Goal: Task Accomplishment & Management: Use online tool/utility

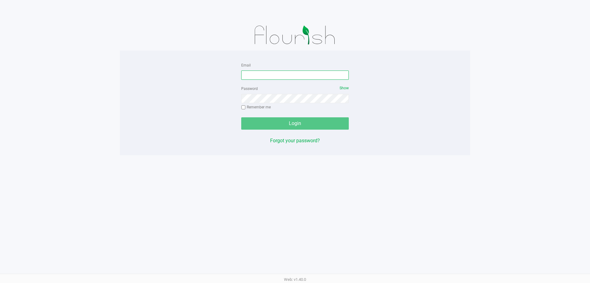
click at [271, 76] on input "Email" at bounding box center [295, 74] width 108 height 9
type input "tschuchardt@liveparallel.com"
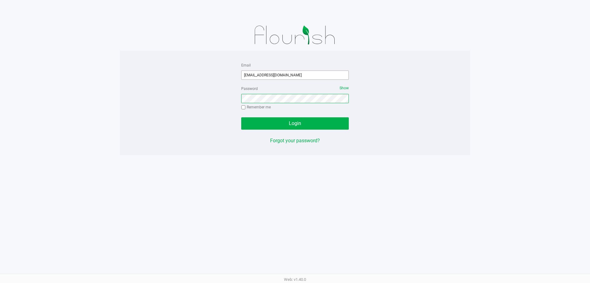
click at [241, 117] on button "Login" at bounding box center [295, 123] width 108 height 12
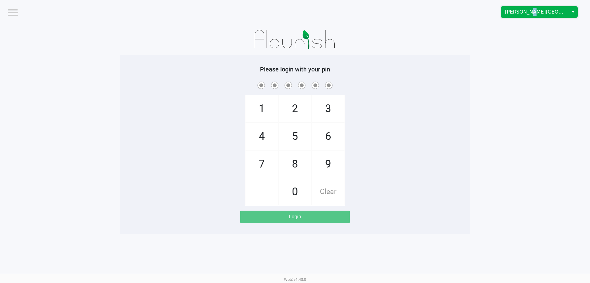
click at [525, 9] on span "Merritt Island WC" at bounding box center [534, 11] width 67 height 11
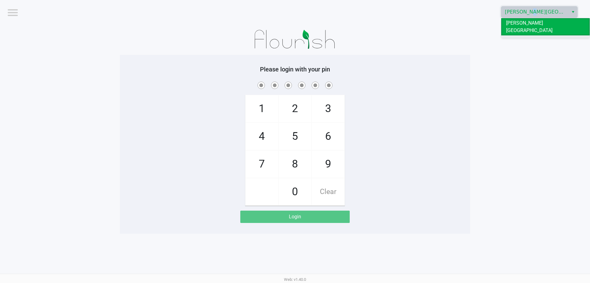
click at [523, 37] on span "[GEOGRAPHIC_DATA]" at bounding box center [529, 40] width 46 height 7
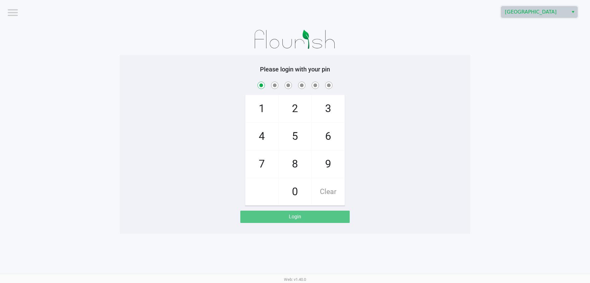
checkbox input "true"
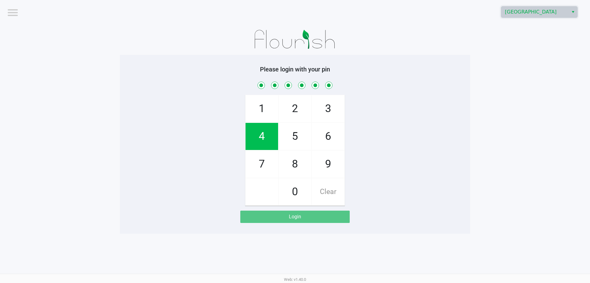
checkbox input "true"
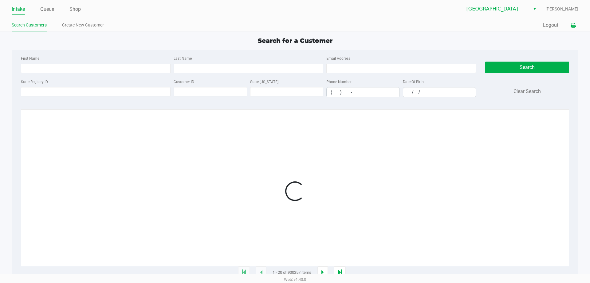
click at [574, 26] on icon at bounding box center [573, 25] width 5 height 4
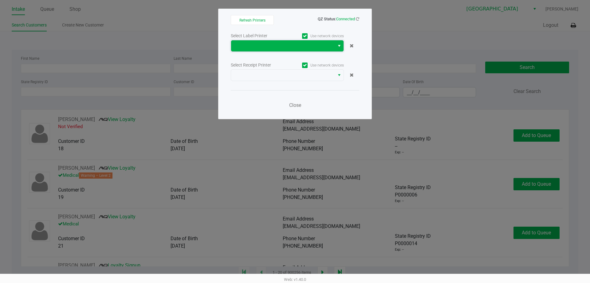
click at [316, 44] on span at bounding box center [283, 45] width 96 height 7
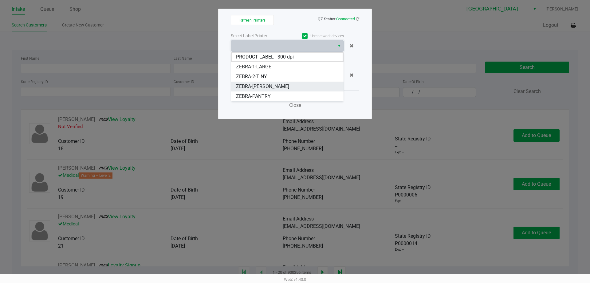
click at [259, 86] on span "ZEBRA-CELIA" at bounding box center [262, 86] width 53 height 7
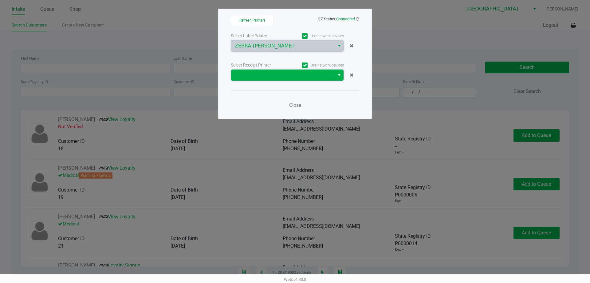
click at [287, 76] on span at bounding box center [283, 74] width 96 height 7
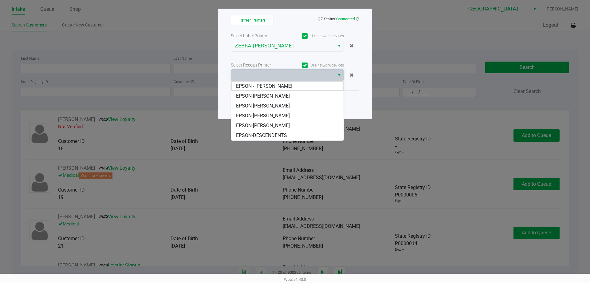
click at [257, 97] on span "EPSON-CELIA" at bounding box center [263, 95] width 54 height 7
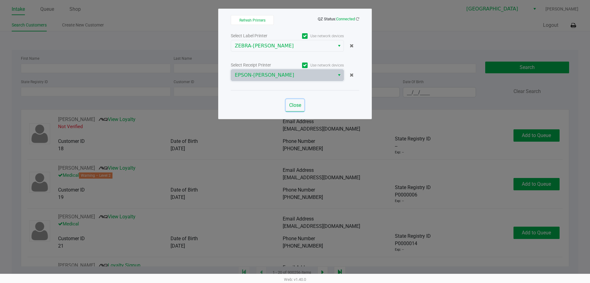
click at [294, 106] on span "Close" at bounding box center [295, 105] width 12 height 6
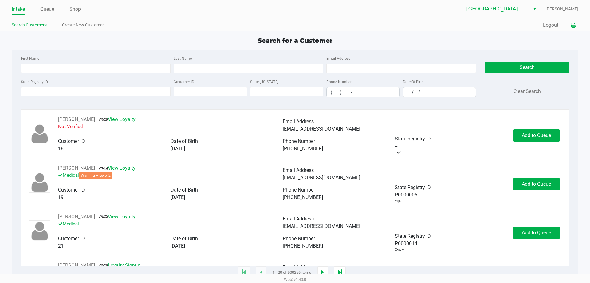
click at [572, 27] on icon at bounding box center [573, 25] width 5 height 4
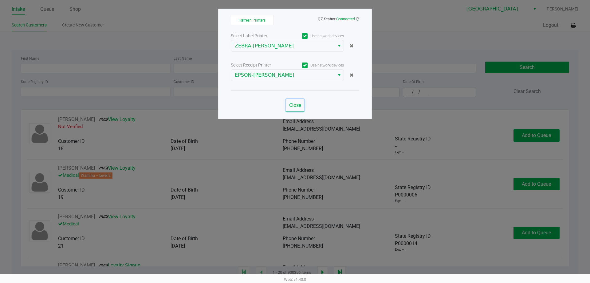
click at [296, 106] on span "Close" at bounding box center [295, 105] width 12 height 6
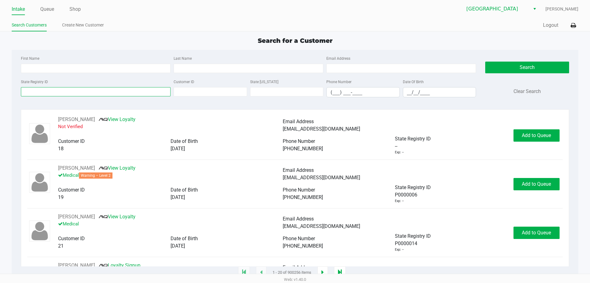
click at [110, 95] on input "State Registry ID" at bounding box center [96, 91] width 150 height 9
type input "p5tx4755"
click at [503, 66] on button "Search" at bounding box center [527, 67] width 84 height 12
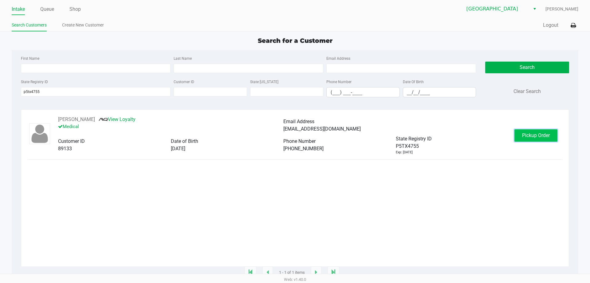
click at [523, 140] on button "Pickup Order" at bounding box center [536, 135] width 43 height 12
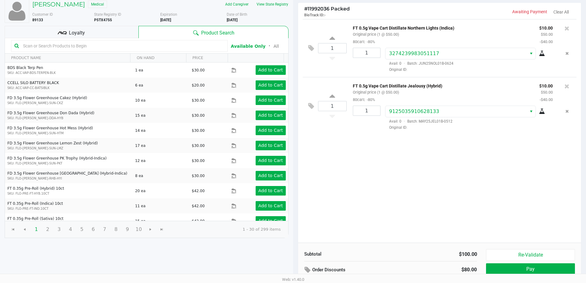
scroll to position [63, 0]
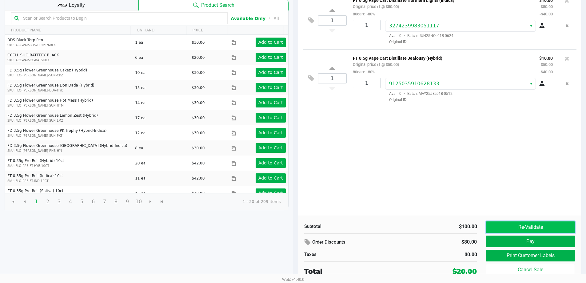
click at [541, 226] on button "Re-Validate" at bounding box center [530, 227] width 89 height 12
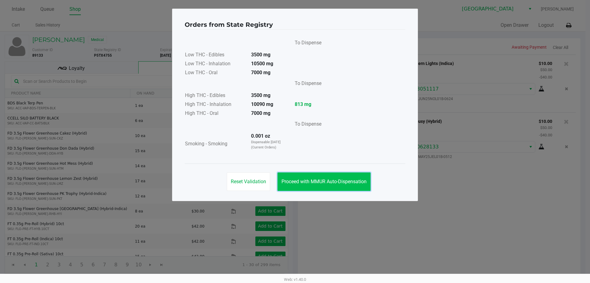
click at [320, 179] on span "Proceed with MMUR Auto-Dispensation" at bounding box center [324, 181] width 85 height 6
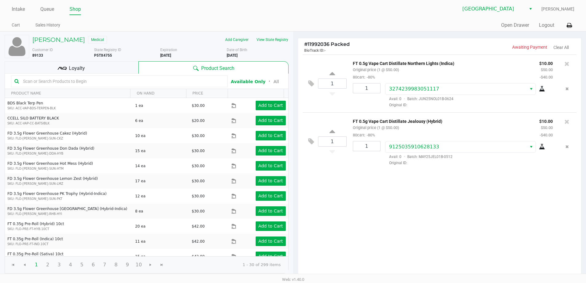
scroll to position [63, 0]
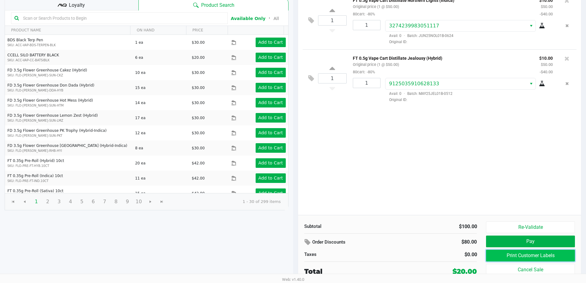
click at [545, 254] on button "Print Customer Labels" at bounding box center [530, 255] width 89 height 12
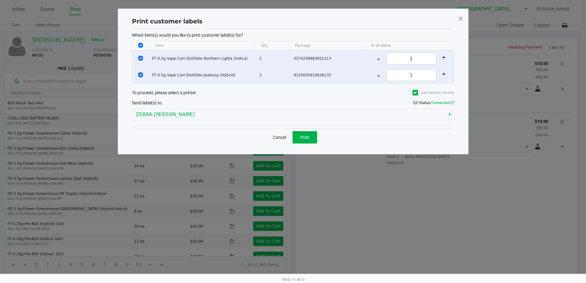
scroll to position [0, 0]
click at [308, 138] on span "Print" at bounding box center [306, 137] width 9 height 5
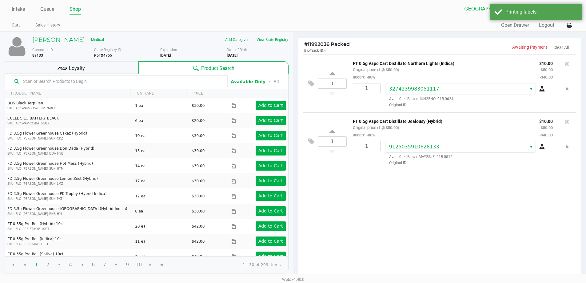
scroll to position [63, 0]
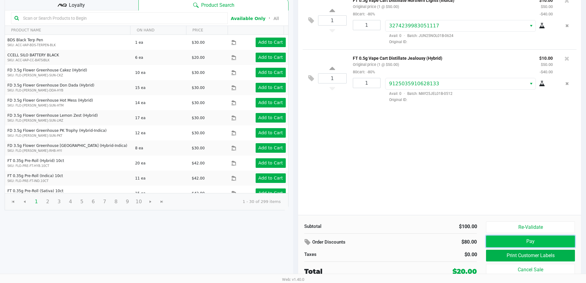
click at [523, 240] on button "Pay" at bounding box center [530, 241] width 89 height 12
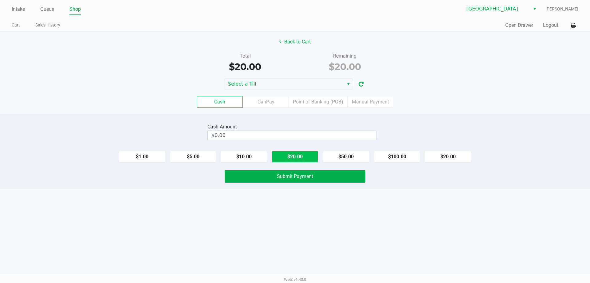
click at [296, 157] on button "$20.00" at bounding box center [295, 157] width 46 height 12
type input "$20.00"
click at [305, 177] on span "Submit Payment" at bounding box center [295, 176] width 36 height 6
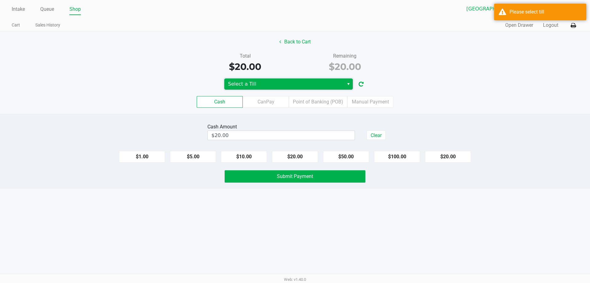
click at [316, 80] on span "Select a Till" at bounding box center [284, 83] width 120 height 11
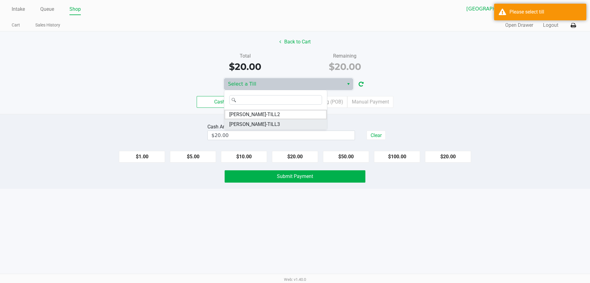
click at [305, 123] on li "CELIA-TILL3" at bounding box center [275, 124] width 103 height 10
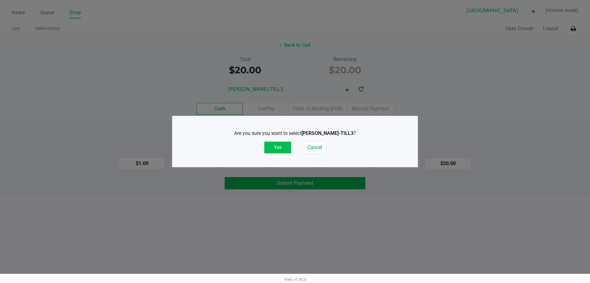
click at [279, 150] on button "Yes" at bounding box center [277, 147] width 27 height 12
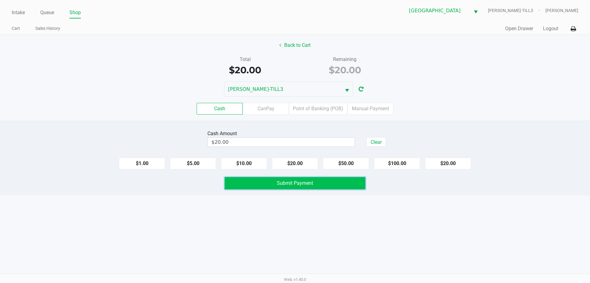
click at [319, 183] on button "Submit Payment" at bounding box center [295, 183] width 141 height 12
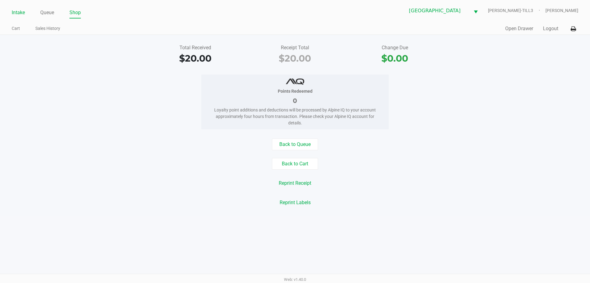
click at [21, 10] on link "Intake" at bounding box center [18, 12] width 13 height 9
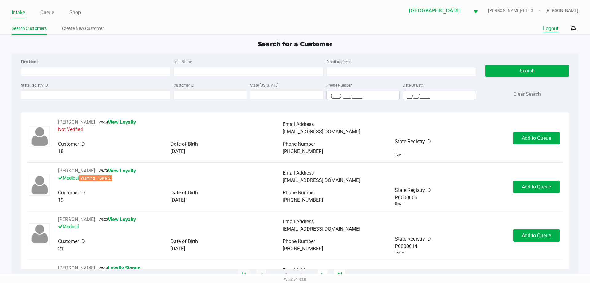
click at [552, 28] on button "Logout" at bounding box center [550, 28] width 15 height 7
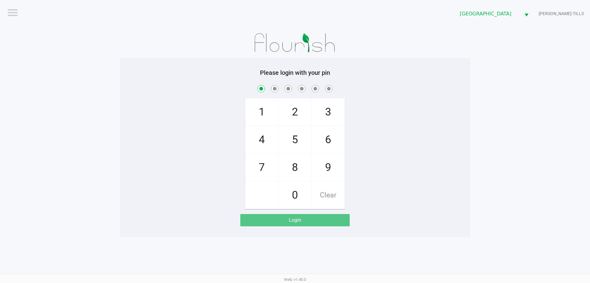
checkbox input "true"
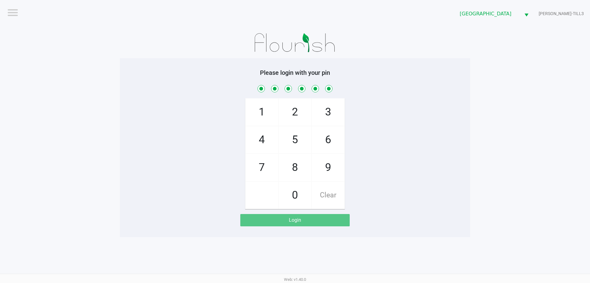
checkbox input "true"
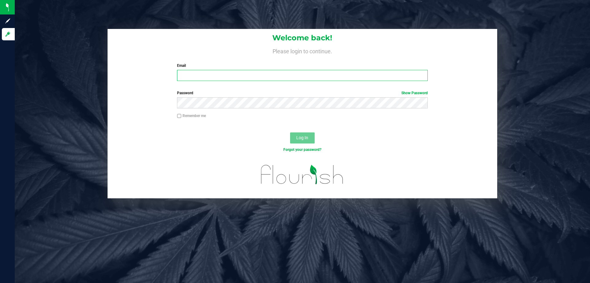
click at [198, 75] on input "Email" at bounding box center [302, 75] width 251 height 11
type input "sprettyman@liveparallel.com"
drag, startPoint x: 306, startPoint y: 139, endPoint x: 223, endPoint y: 144, distance: 82.9
click at [306, 139] on span "Log In" at bounding box center [302, 137] width 12 height 5
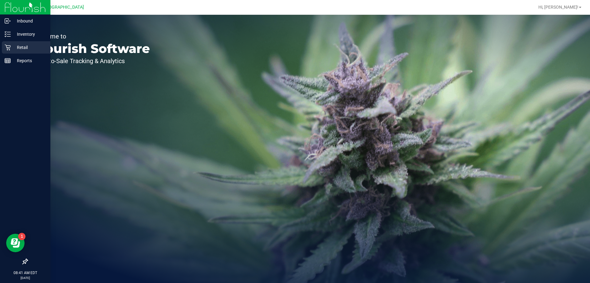
click at [23, 48] on p "Retail" at bounding box center [29, 47] width 37 height 7
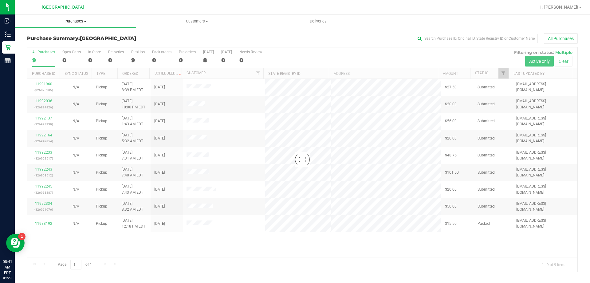
click at [75, 20] on span "Purchases" at bounding box center [75, 21] width 121 height 6
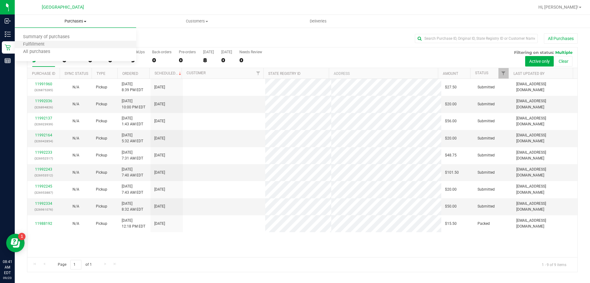
click at [64, 43] on li "Fulfillment" at bounding box center [75, 44] width 121 height 7
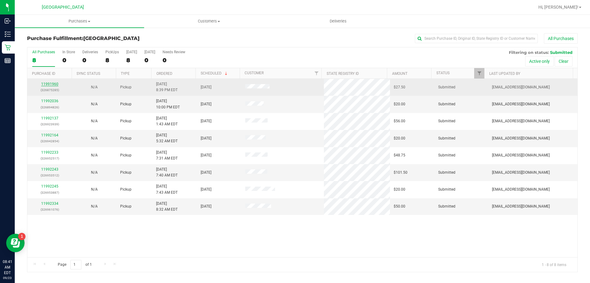
click at [54, 85] on link "11991960" at bounding box center [49, 84] width 17 height 4
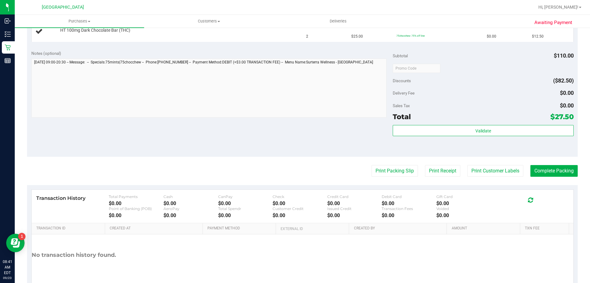
scroll to position [200, 0]
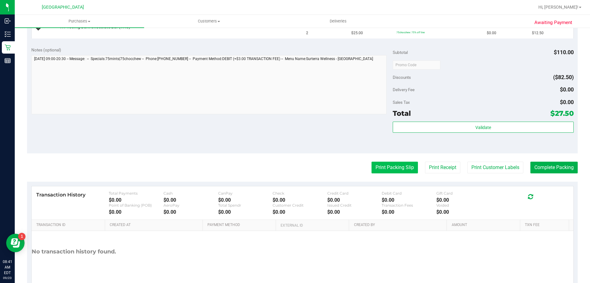
click at [386, 163] on button "Print Packing Slip" at bounding box center [395, 167] width 46 height 12
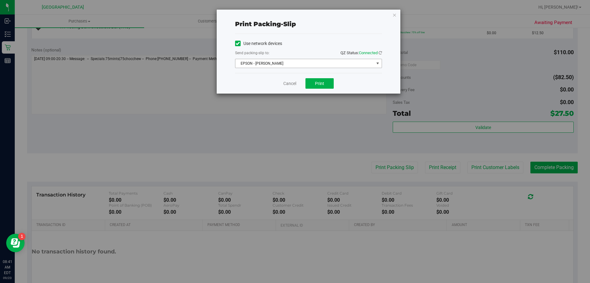
click at [336, 65] on span "EPSON - JYPSI" at bounding box center [305, 63] width 139 height 9
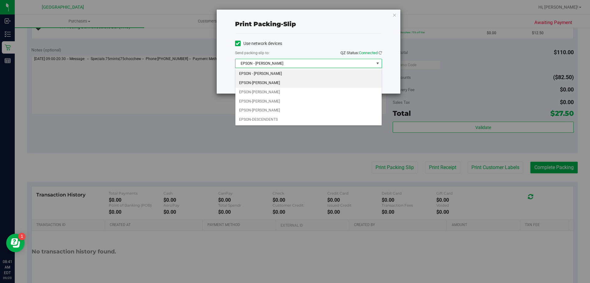
click at [325, 87] on li "EPSON-CELIA" at bounding box center [309, 82] width 146 height 9
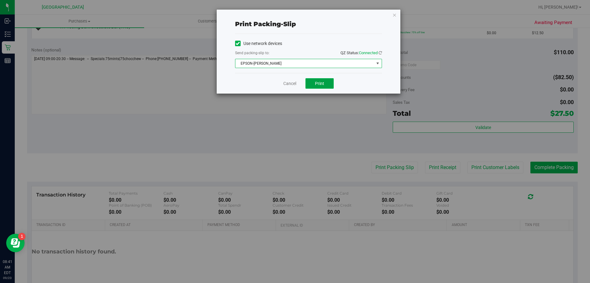
click at [321, 87] on button "Print" at bounding box center [320, 83] width 28 height 10
click at [287, 85] on link "Cancel" at bounding box center [289, 83] width 13 height 6
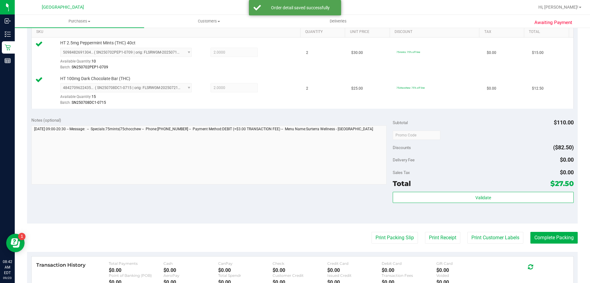
scroll to position [162, 0]
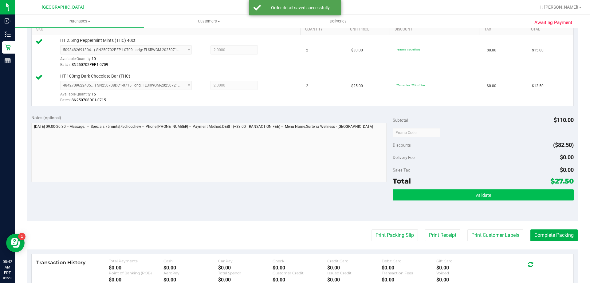
click at [413, 196] on button "Validate" at bounding box center [483, 194] width 181 height 11
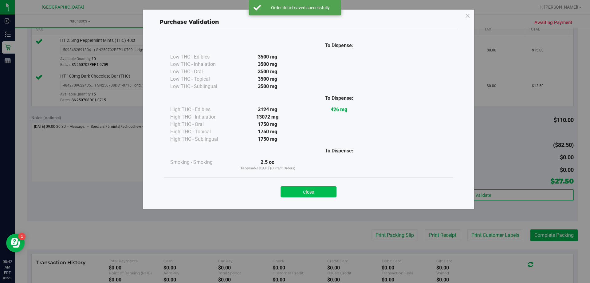
click at [297, 192] on button "Close" at bounding box center [309, 191] width 56 height 11
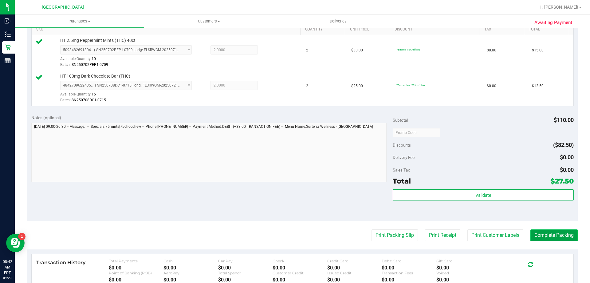
click at [539, 235] on button "Complete Packing" at bounding box center [554, 235] width 47 height 12
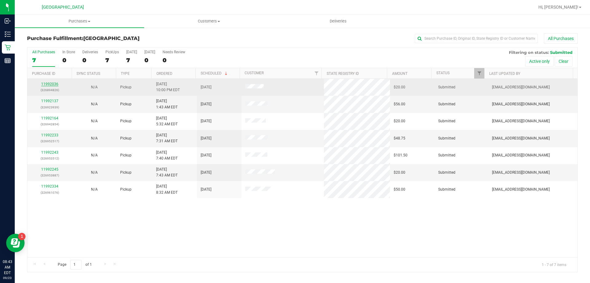
click at [48, 84] on link "11992036" at bounding box center [49, 84] width 17 height 4
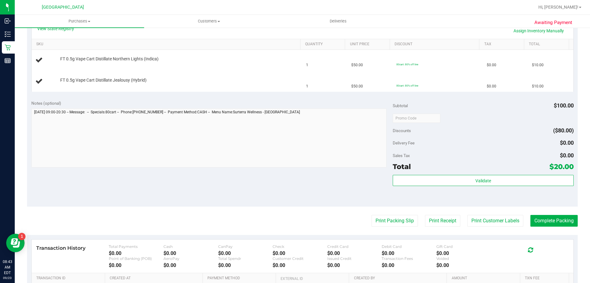
scroll to position [167, 0]
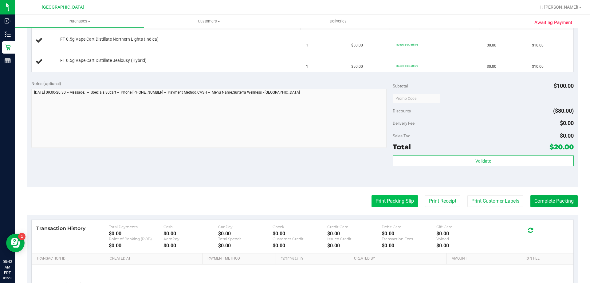
click at [392, 203] on button "Print Packing Slip" at bounding box center [395, 201] width 46 height 12
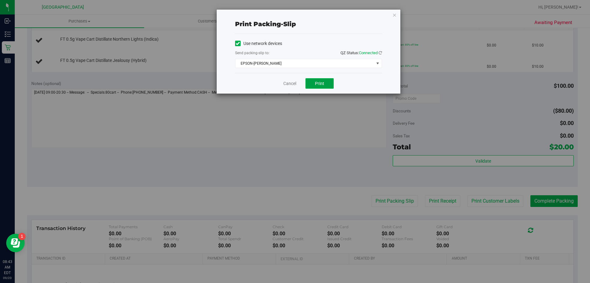
click at [314, 85] on button "Print" at bounding box center [320, 83] width 28 height 10
click at [292, 84] on link "Cancel" at bounding box center [289, 83] width 13 height 6
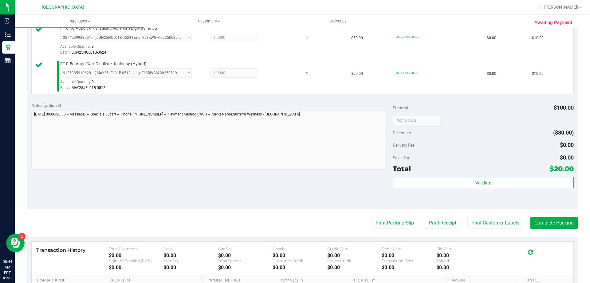
scroll to position [190, 0]
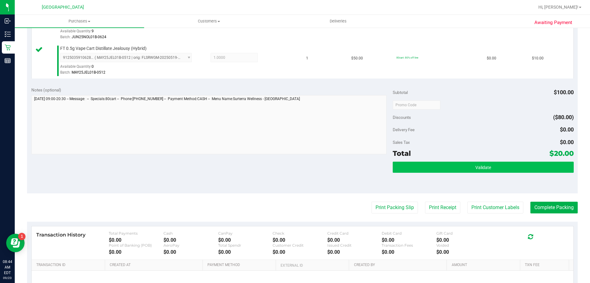
click at [426, 172] on button "Validate" at bounding box center [483, 166] width 181 height 11
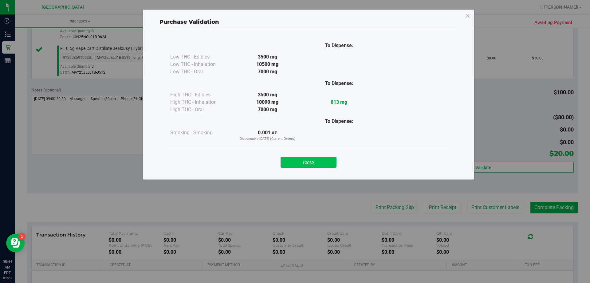
click at [308, 165] on button "Close" at bounding box center [309, 162] width 56 height 11
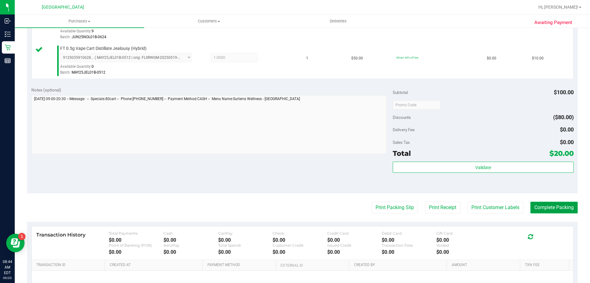
click at [545, 212] on button "Complete Packing" at bounding box center [554, 207] width 47 height 12
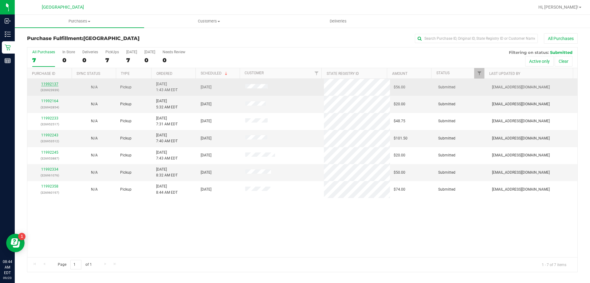
click at [51, 84] on link "11992137" at bounding box center [49, 84] width 17 height 4
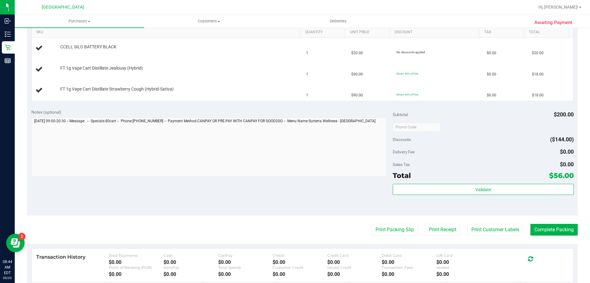
scroll to position [162, 0]
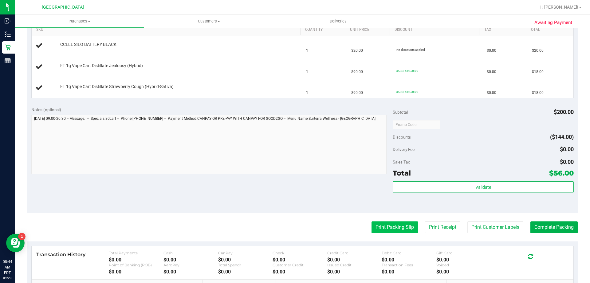
click at [384, 228] on button "Print Packing Slip" at bounding box center [395, 227] width 46 height 12
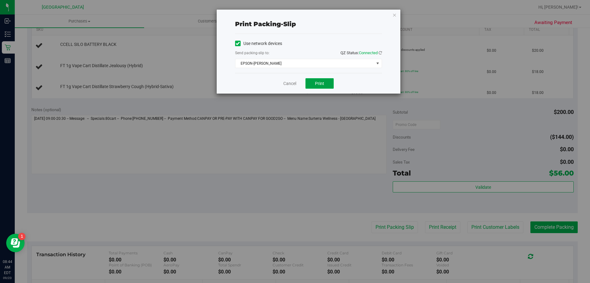
click at [312, 83] on button "Print" at bounding box center [320, 83] width 28 height 10
click at [286, 85] on link "Cancel" at bounding box center [289, 83] width 13 height 6
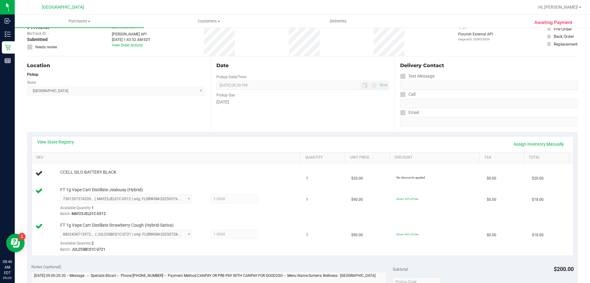
scroll to position [0, 0]
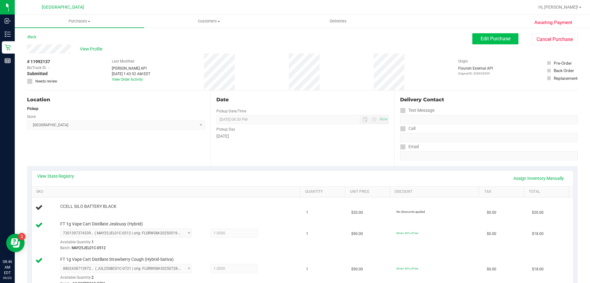
click at [484, 40] on span "Edit Purchase" at bounding box center [496, 39] width 30 height 6
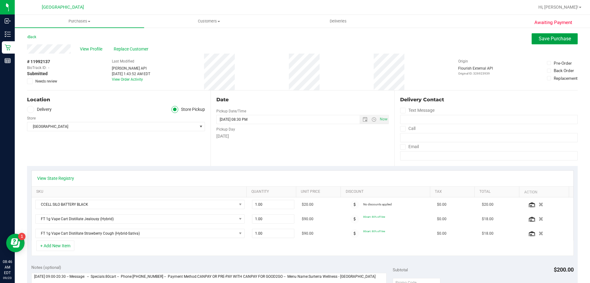
click at [539, 38] on span "Save Purchase" at bounding box center [555, 39] width 32 height 6
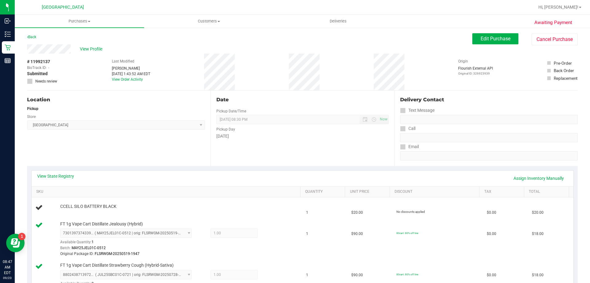
click at [137, 146] on div "Location Pickup Store Palm Bay WC Select Store Bonita Springs WC Boynton Beach …" at bounding box center [119, 127] width 184 height 75
click at [75, 22] on span "Purchases" at bounding box center [79, 21] width 129 height 6
click at [69, 48] on li "Fulfillment" at bounding box center [79, 44] width 129 height 7
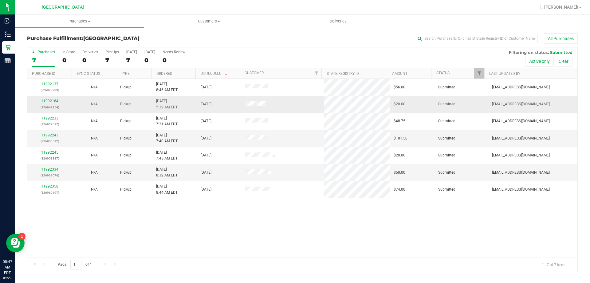
click at [50, 101] on link "11992164" at bounding box center [49, 101] width 17 height 4
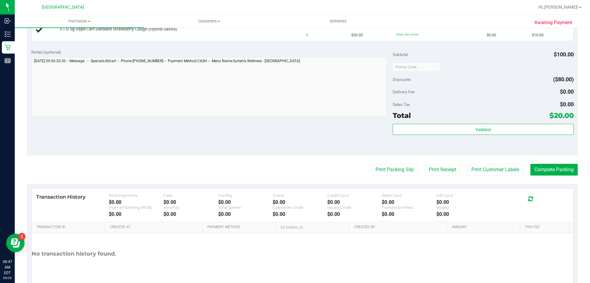
scroll to position [200, 0]
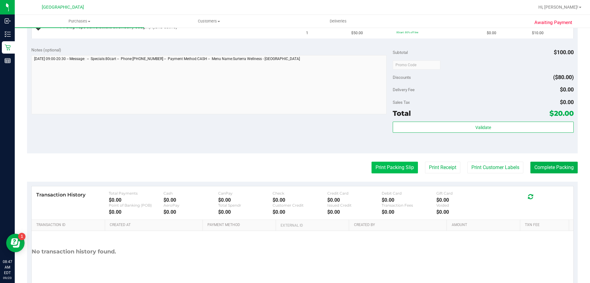
click at [387, 166] on button "Print Packing Slip" at bounding box center [395, 167] width 46 height 12
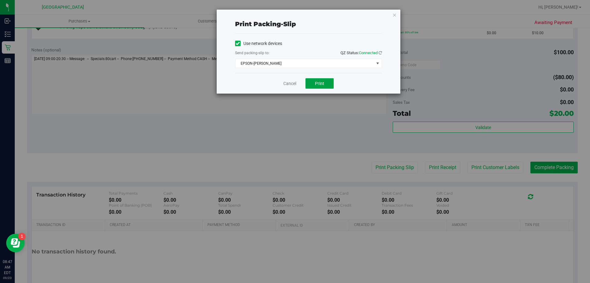
click at [320, 80] on button "Print" at bounding box center [320, 83] width 28 height 10
click at [290, 84] on link "Cancel" at bounding box center [289, 83] width 13 height 6
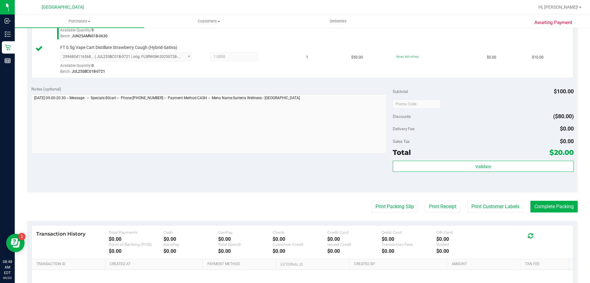
scroll to position [192, 0]
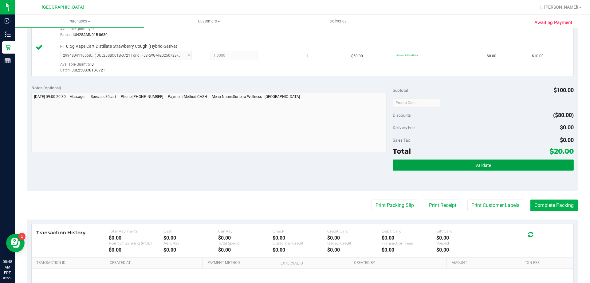
click at [426, 162] on button "Validate" at bounding box center [483, 164] width 181 height 11
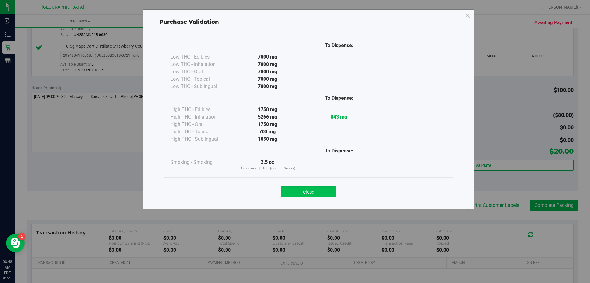
click at [307, 195] on button "Close" at bounding box center [309, 191] width 56 height 11
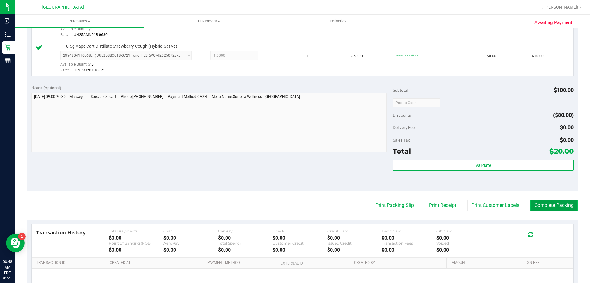
click at [541, 207] on button "Complete Packing" at bounding box center [554, 205] width 47 height 12
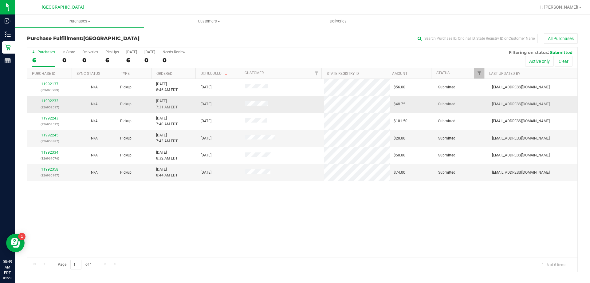
click at [50, 101] on link "11992233" at bounding box center [49, 101] width 17 height 4
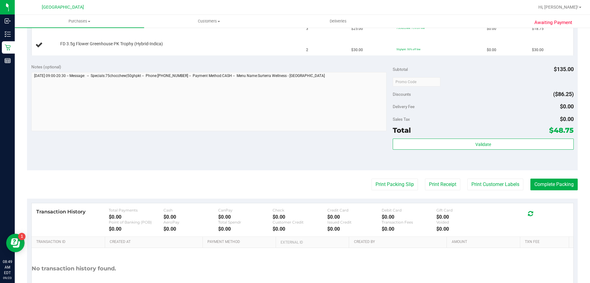
scroll to position [184, 0]
click at [377, 185] on button "Print Packing Slip" at bounding box center [395, 184] width 46 height 12
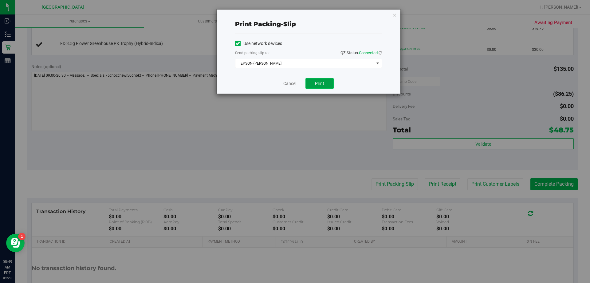
click at [310, 80] on button "Print" at bounding box center [320, 83] width 28 height 10
click at [287, 84] on link "Cancel" at bounding box center [289, 83] width 13 height 6
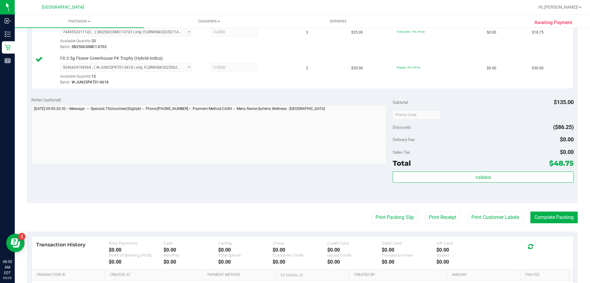
scroll to position [181, 0]
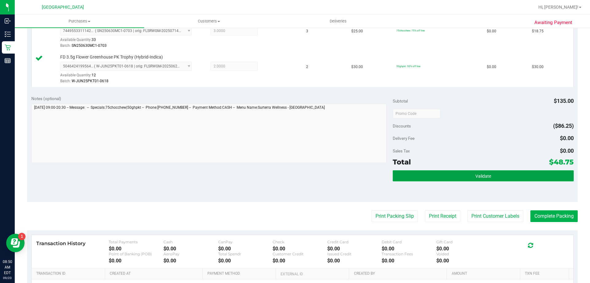
click at [412, 174] on button "Validate" at bounding box center [483, 175] width 181 height 11
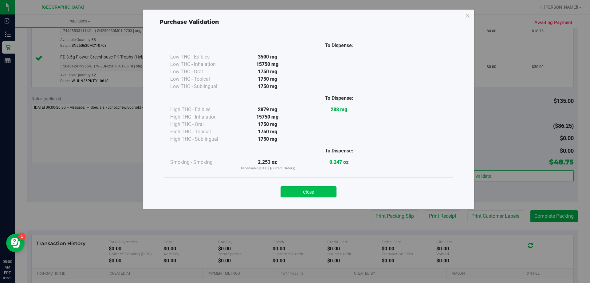
click at [289, 192] on button "Close" at bounding box center [309, 191] width 56 height 11
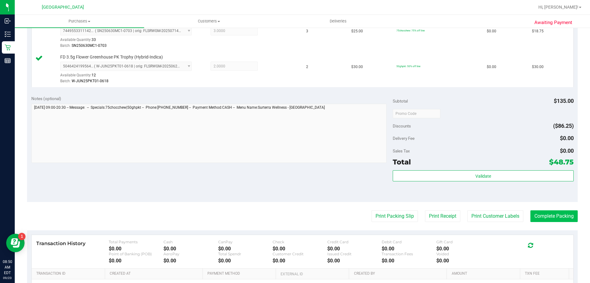
click at [541, 220] on button "Complete Packing" at bounding box center [554, 216] width 47 height 12
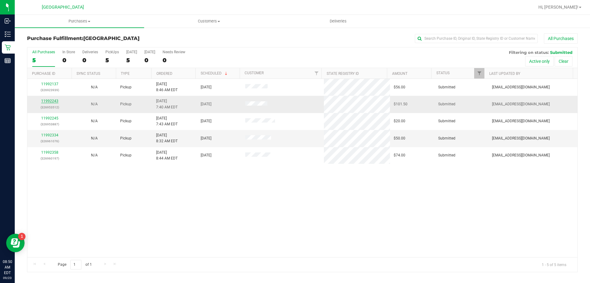
click at [48, 100] on link "11992243" at bounding box center [49, 101] width 17 height 4
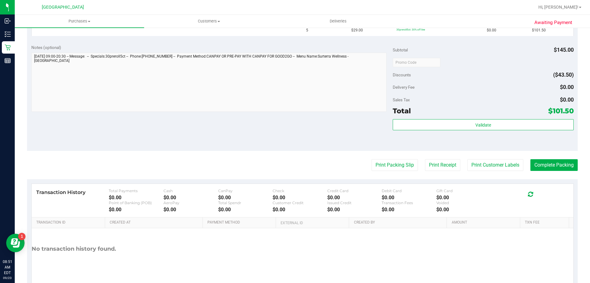
scroll to position [182, 0]
click at [386, 168] on button "Print Packing Slip" at bounding box center [395, 165] width 46 height 12
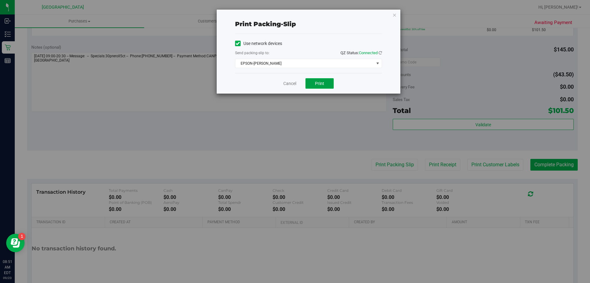
click at [316, 85] on span "Print" at bounding box center [319, 83] width 9 height 5
click at [284, 85] on link "Cancel" at bounding box center [289, 83] width 13 height 6
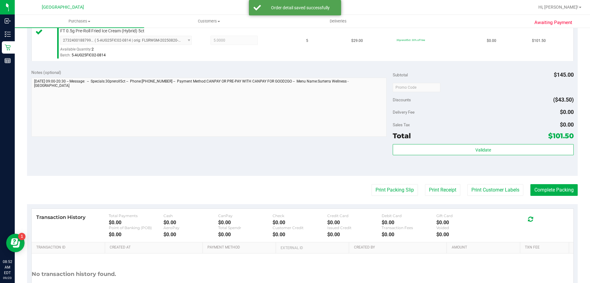
scroll to position [172, 0]
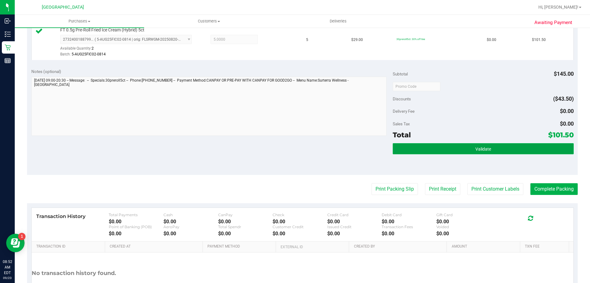
click at [444, 146] on button "Validate" at bounding box center [483, 148] width 181 height 11
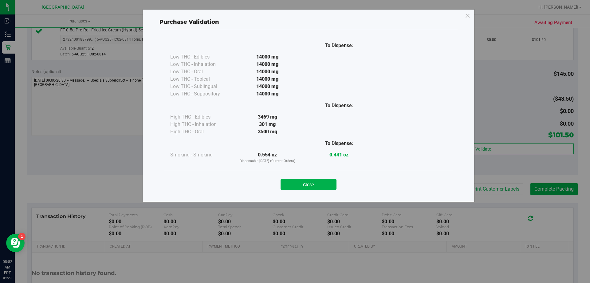
click at [545, 190] on div "Purchase Validation To Dispense: Low THC - Edibles 14000 mg" at bounding box center [297, 141] width 595 height 283
click at [306, 185] on button "Close" at bounding box center [309, 184] width 56 height 11
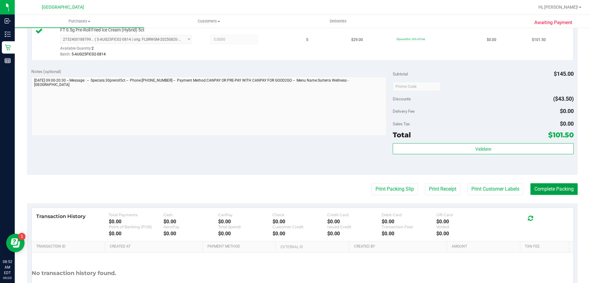
click at [549, 186] on button "Complete Packing" at bounding box center [554, 189] width 47 height 12
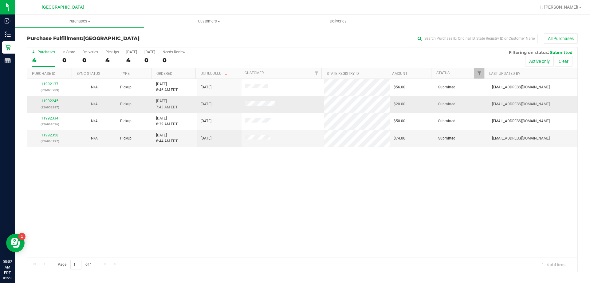
click at [44, 100] on link "11992245" at bounding box center [49, 101] width 17 height 4
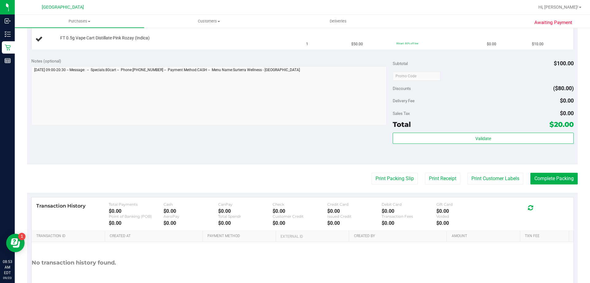
scroll to position [212, 0]
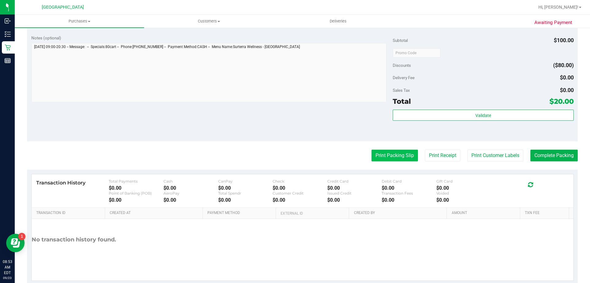
click at [386, 157] on button "Print Packing Slip" at bounding box center [395, 155] width 46 height 12
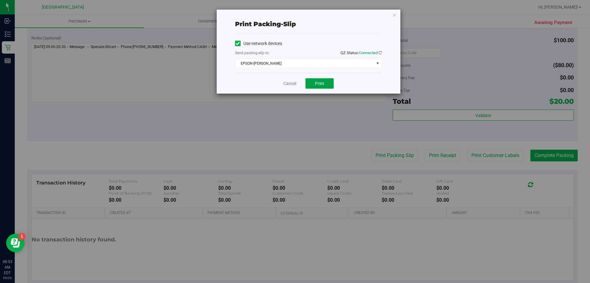
click at [310, 85] on button "Print" at bounding box center [320, 83] width 28 height 10
click at [290, 85] on link "Cancel" at bounding box center [289, 83] width 13 height 6
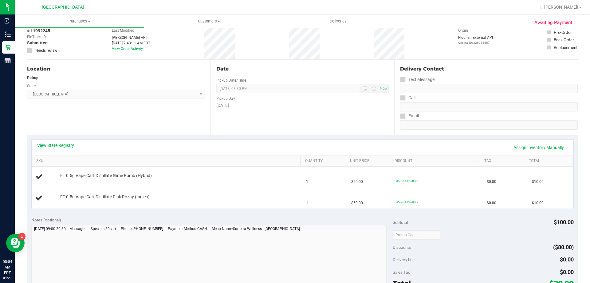
scroll to position [0, 0]
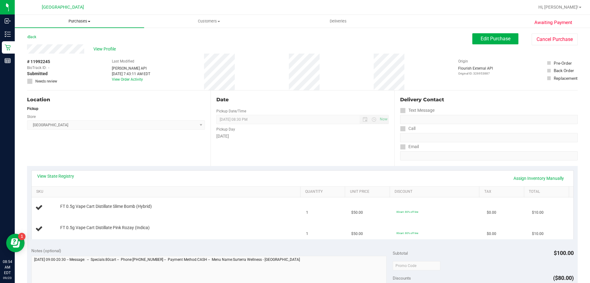
click at [75, 22] on span "Purchases" at bounding box center [79, 21] width 129 height 6
click at [156, 38] on div "Back Edit Purchase Cancel Purchase" at bounding box center [302, 38] width 551 height 11
click at [109, 49] on span "View Profile" at bounding box center [105, 49] width 25 height 6
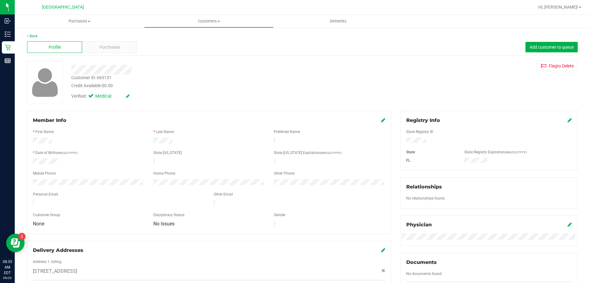
click at [107, 77] on div "Customer ID: 663131" at bounding box center [91, 77] width 40 height 6
copy div "663131"
click at [33, 34] on link "Back" at bounding box center [32, 36] width 10 height 4
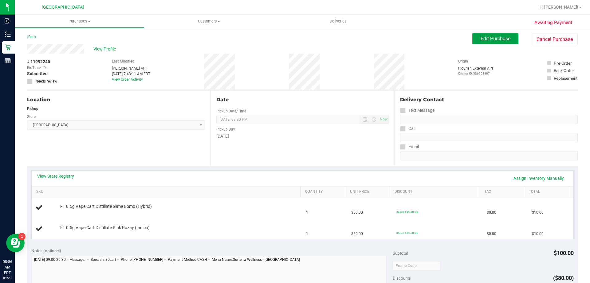
click at [493, 39] on span "Edit Purchase" at bounding box center [496, 39] width 30 height 6
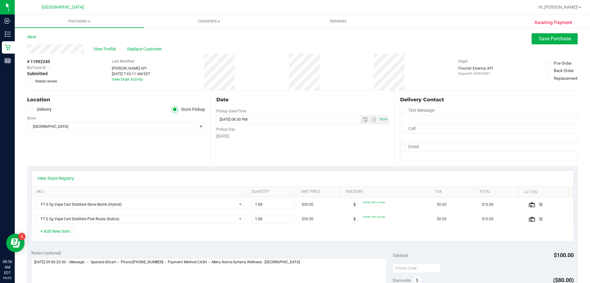
click at [32, 82] on span at bounding box center [30, 81] width 6 height 6
click at [0, 0] on input "Needs review" at bounding box center [0, 0] width 0 height 0
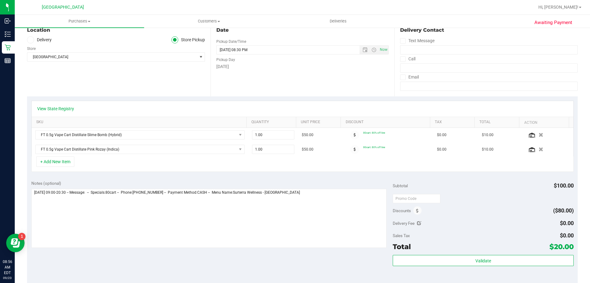
scroll to position [103, 0]
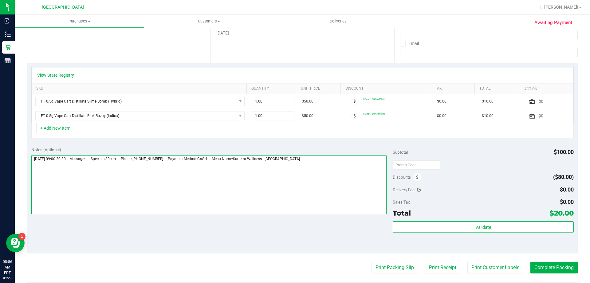
click at [307, 159] on textarea at bounding box center [209, 184] width 356 height 59
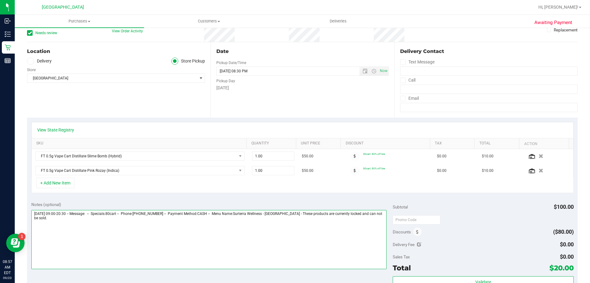
scroll to position [0, 0]
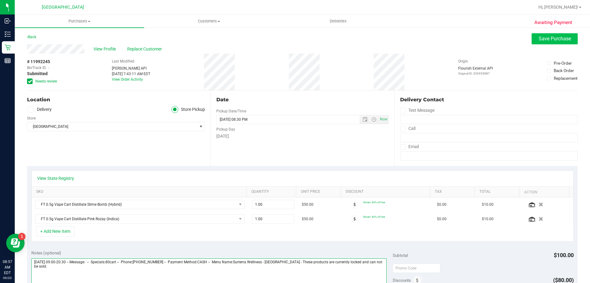
type textarea "Tuesday 09/23/2025 09:00-20:30 -- Message: -- Specials:80cart -- Phone:32155709…"
click at [539, 38] on span "Save Purchase" at bounding box center [555, 39] width 32 height 6
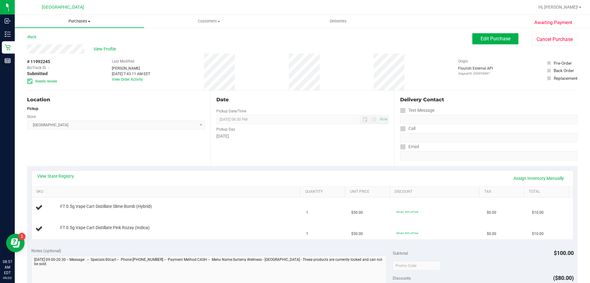
click at [75, 22] on span "Purchases" at bounding box center [79, 21] width 129 height 6
click at [79, 42] on li "Fulfillment" at bounding box center [79, 44] width 129 height 7
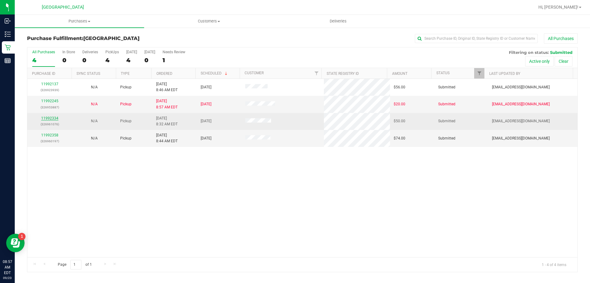
click at [52, 117] on link "11992334" at bounding box center [49, 118] width 17 height 4
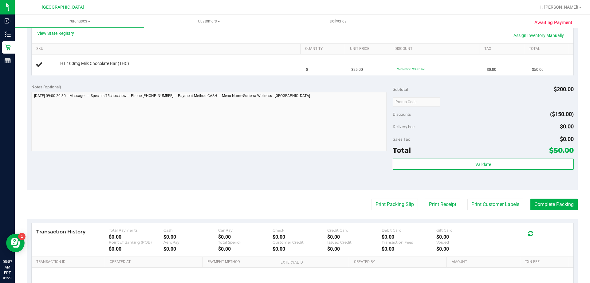
scroll to position [152, 0]
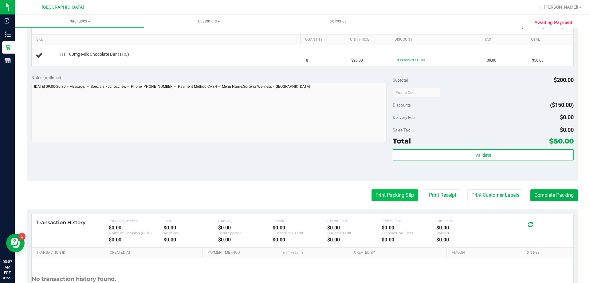
click at [386, 196] on button "Print Packing Slip" at bounding box center [395, 195] width 46 height 12
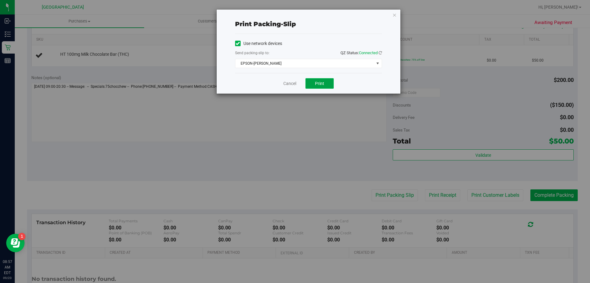
click at [315, 84] on span "Print" at bounding box center [319, 83] width 9 height 5
click at [288, 86] on link "Cancel" at bounding box center [289, 83] width 13 height 6
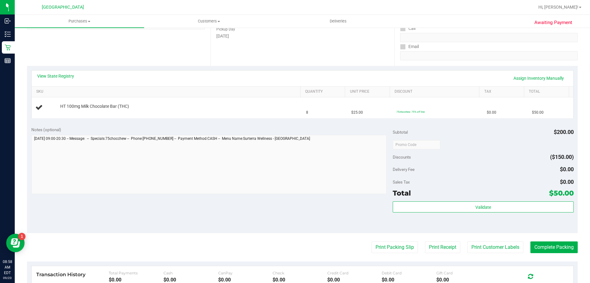
scroll to position [98, 0]
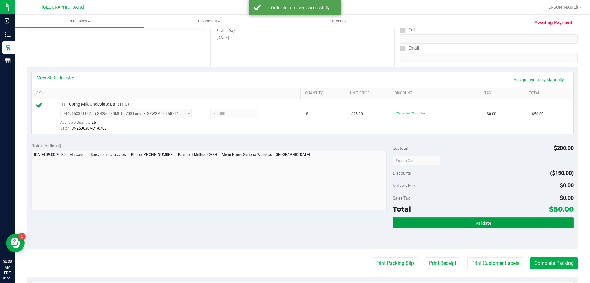
click at [439, 222] on button "Validate" at bounding box center [483, 222] width 181 height 11
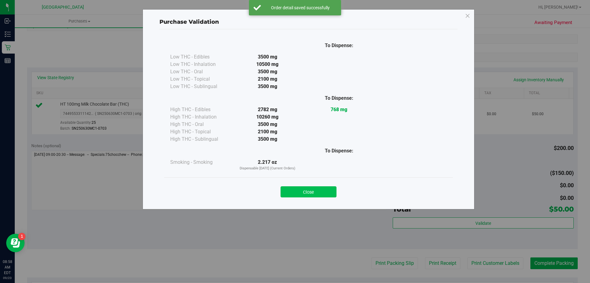
click at [318, 187] on button "Close" at bounding box center [309, 191] width 56 height 11
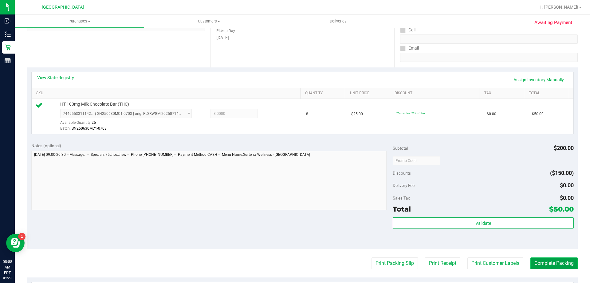
click at [552, 262] on button "Complete Packing" at bounding box center [554, 263] width 47 height 12
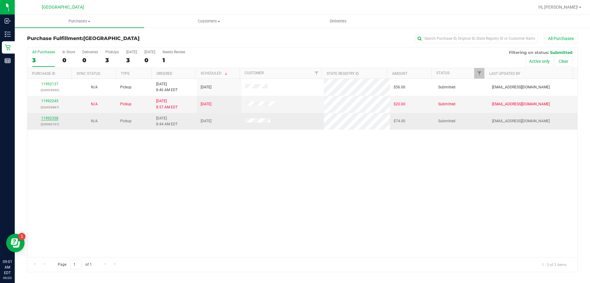
click at [54, 118] on link "11992358" at bounding box center [49, 118] width 17 height 4
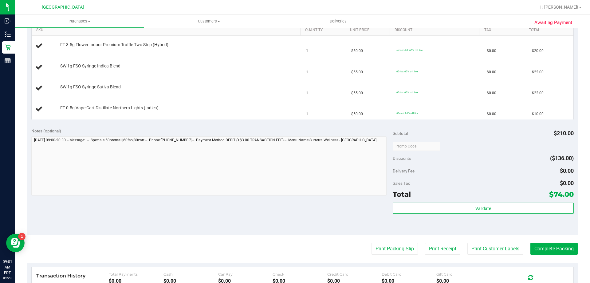
scroll to position [200, 0]
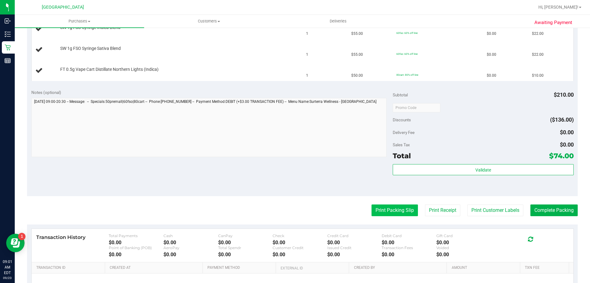
click at [386, 210] on button "Print Packing Slip" at bounding box center [395, 210] width 46 height 12
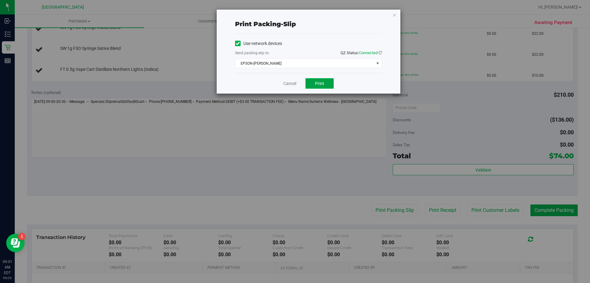
click at [324, 84] on span "Print" at bounding box center [319, 83] width 9 height 5
click at [289, 85] on link "Cancel" at bounding box center [289, 83] width 13 height 6
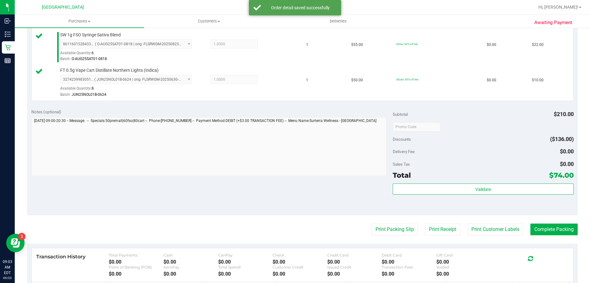
scroll to position [240, 0]
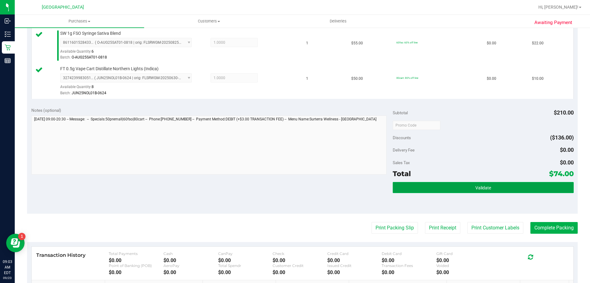
click at [427, 190] on button "Validate" at bounding box center [483, 187] width 181 height 11
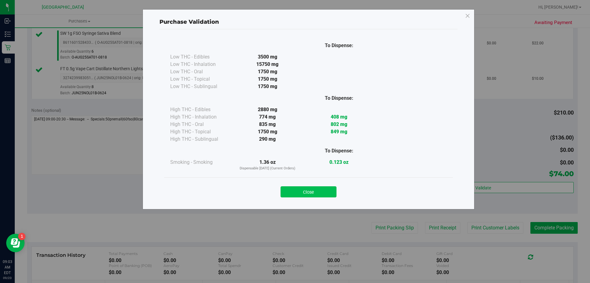
click at [306, 192] on button "Close" at bounding box center [309, 191] width 56 height 11
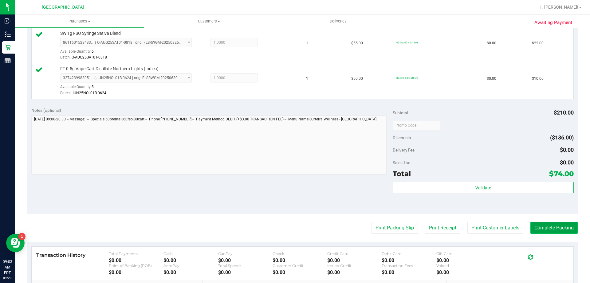
click at [552, 231] on button "Complete Packing" at bounding box center [554, 228] width 47 height 12
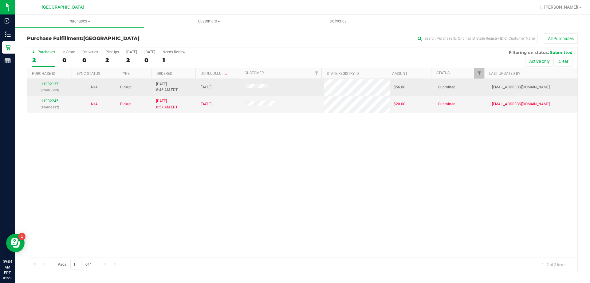
click at [50, 83] on link "11992137" at bounding box center [49, 84] width 17 height 4
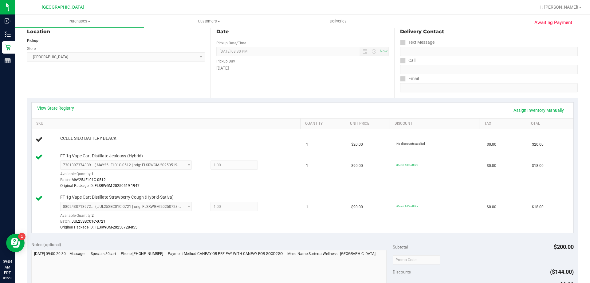
scroll to position [69, 0]
click at [545, 109] on link "Assign Inventory Manually" at bounding box center [539, 109] width 58 height 10
click at [78, 141] on link "Add Package" at bounding box center [71, 141] width 22 height 4
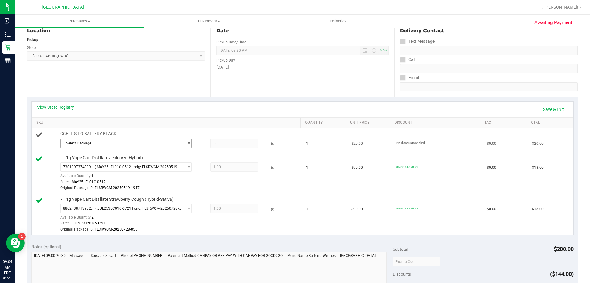
click at [187, 144] on span "select" at bounding box center [189, 143] width 5 height 5
click at [138, 168] on span "( 1992079-042025 | orig: FLSRWJR-20250716-001 )" at bounding box center [142, 168] width 86 height 4
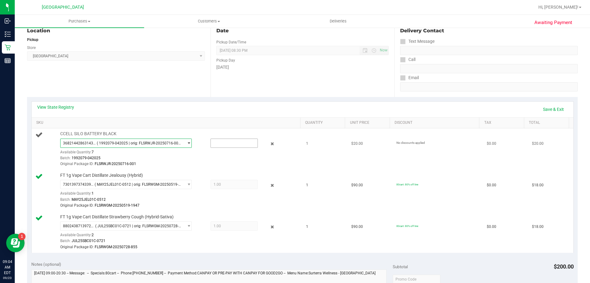
click at [230, 144] on input "text" at bounding box center [234, 143] width 47 height 9
type input "1"
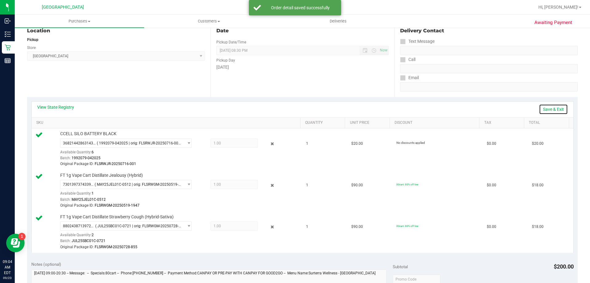
click at [551, 109] on link "Save & Exit" at bounding box center [553, 109] width 29 height 10
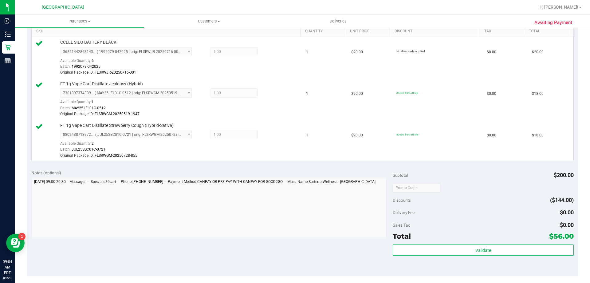
scroll to position [169, 0]
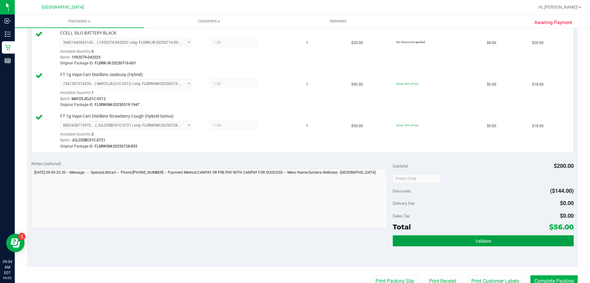
click at [467, 237] on button "Validate" at bounding box center [483, 240] width 181 height 11
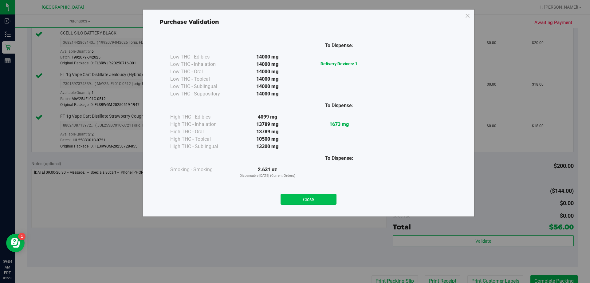
click at [318, 198] on button "Close" at bounding box center [309, 198] width 56 height 11
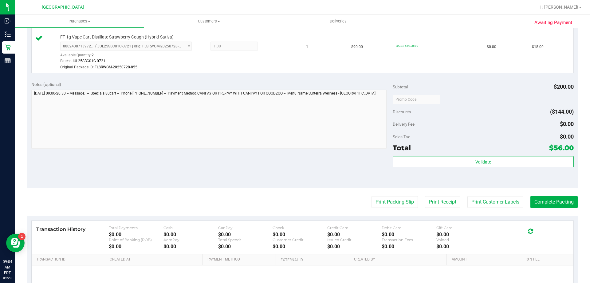
scroll to position [261, 0]
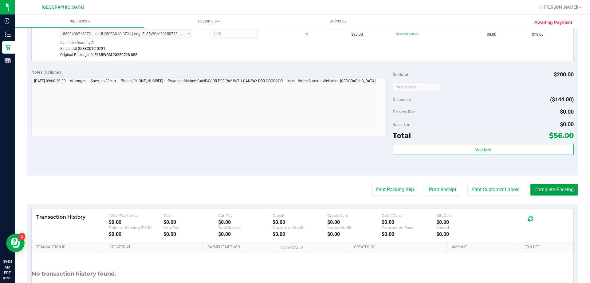
click at [546, 188] on button "Complete Packing" at bounding box center [554, 190] width 47 height 12
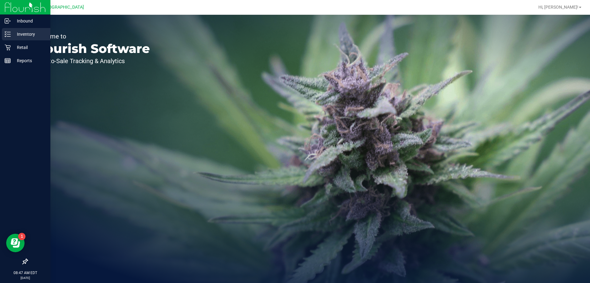
click at [25, 36] on p "Inventory" at bounding box center [29, 33] width 37 height 7
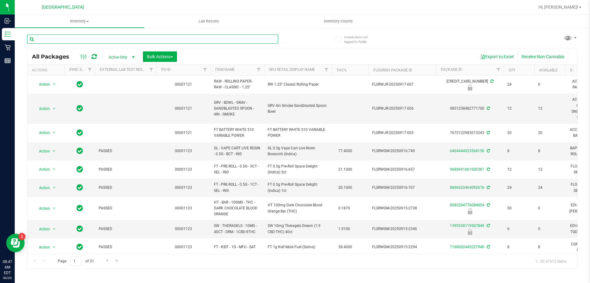
click at [107, 39] on input "text" at bounding box center [152, 38] width 251 height 9
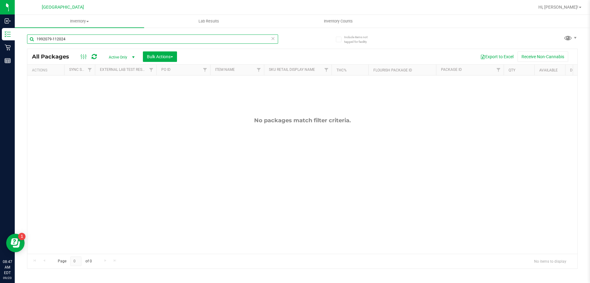
click at [107, 39] on input "1992079-112024" at bounding box center [152, 38] width 251 height 9
type input "1"
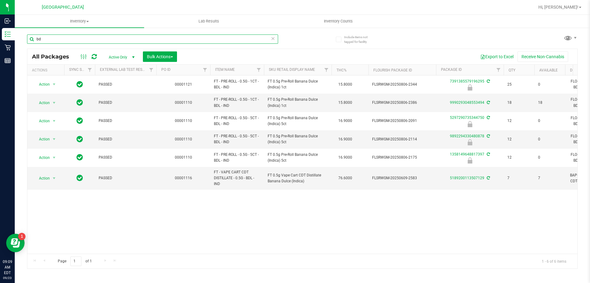
type input "b"
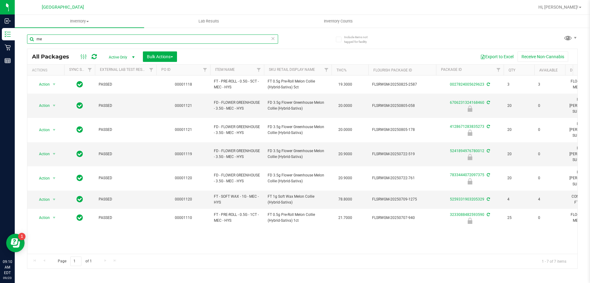
type input "m"
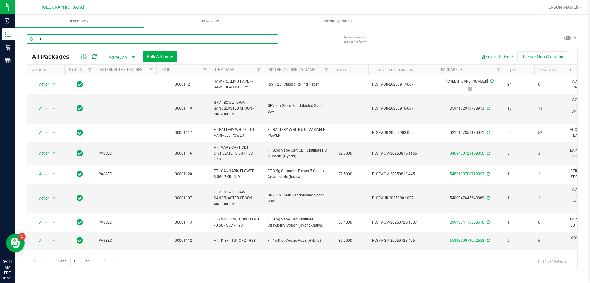
type input "0"
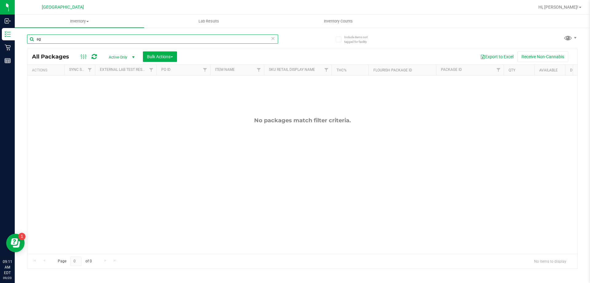
type input "a"
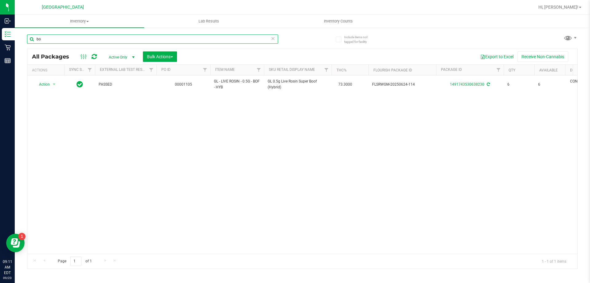
type input "b"
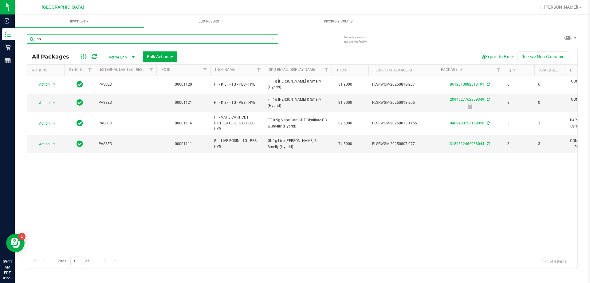
type input "p"
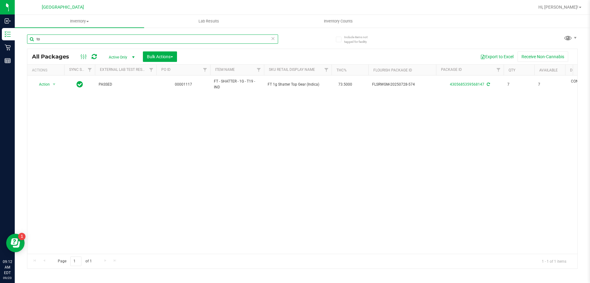
type input "t"
type input "m"
type input "p"
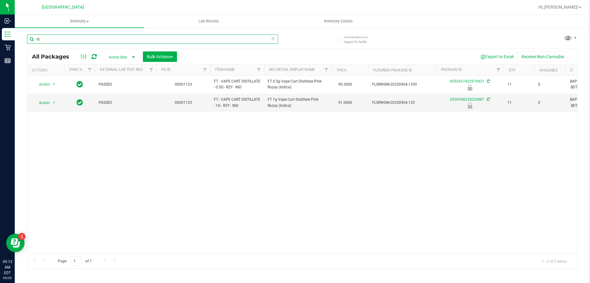
type input "r"
type input "s"
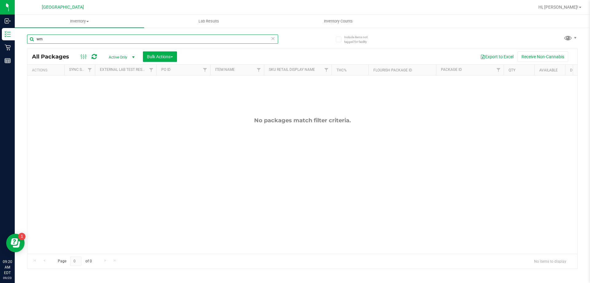
type input "w"
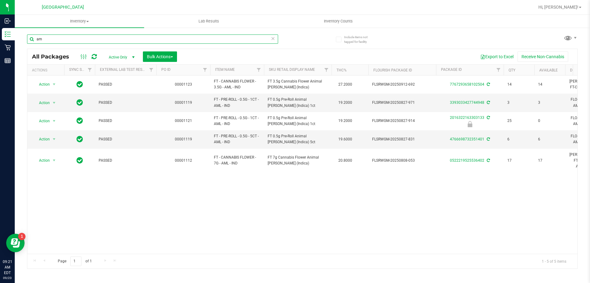
type input "a"
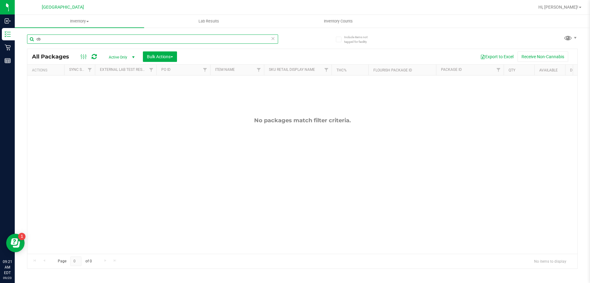
type input "c"
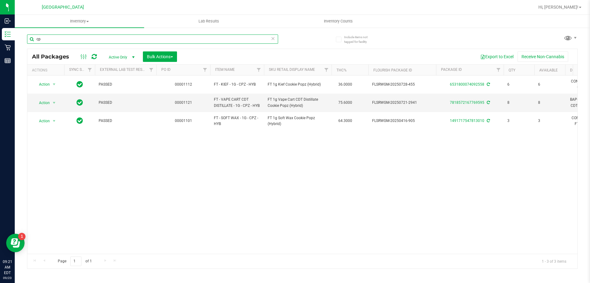
type input "c"
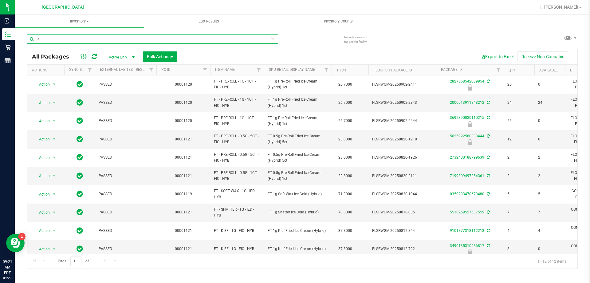
type input "i"
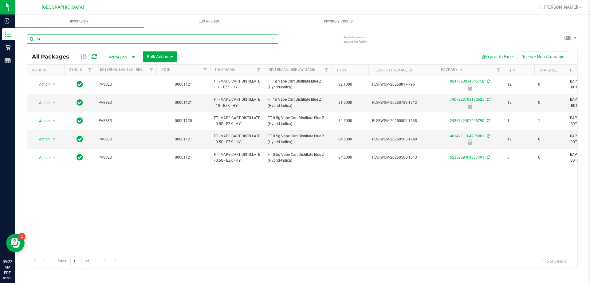
type input "b"
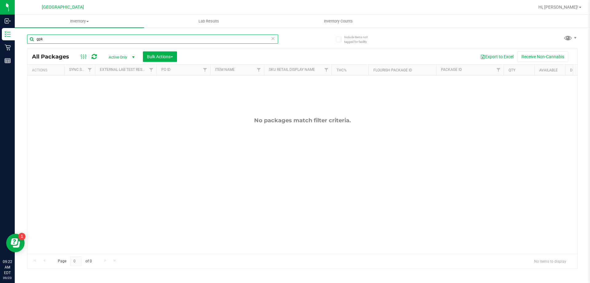
click at [56, 39] on input "gpk" at bounding box center [152, 38] width 251 height 9
type input "g"
type input "l"
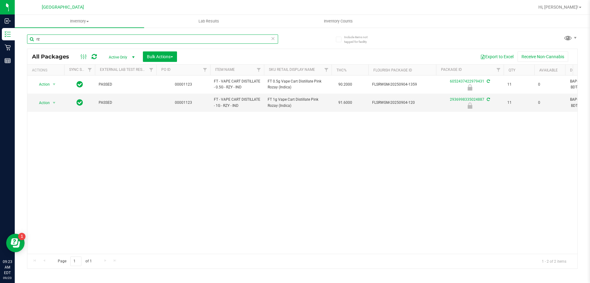
type input "r"
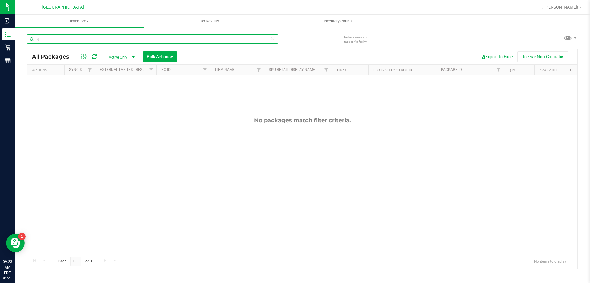
type input "s"
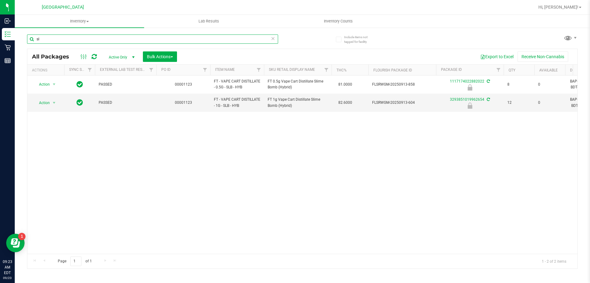
type input "s"
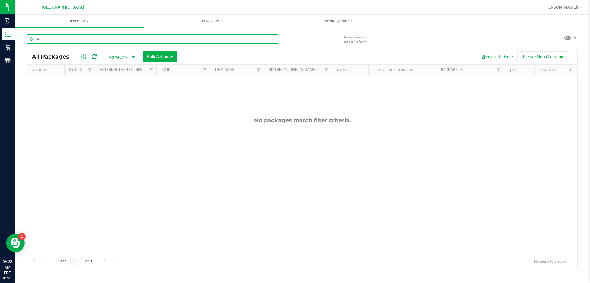
type input "w"
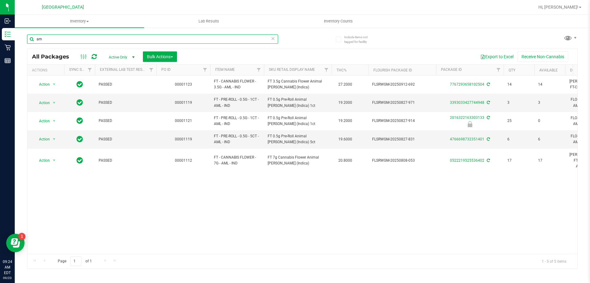
type input "a"
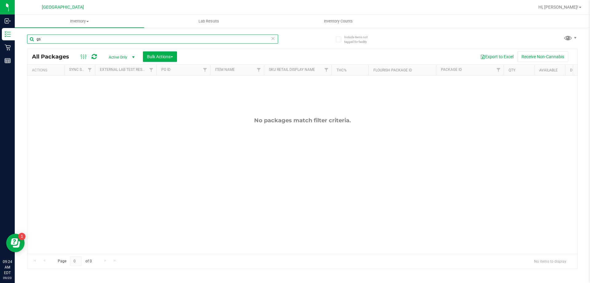
type input "g"
type input "h"
type input "p"
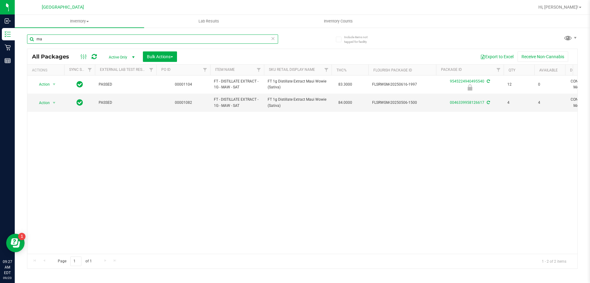
type input "m"
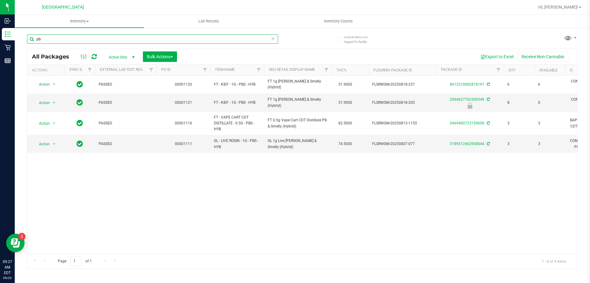
type input "p"
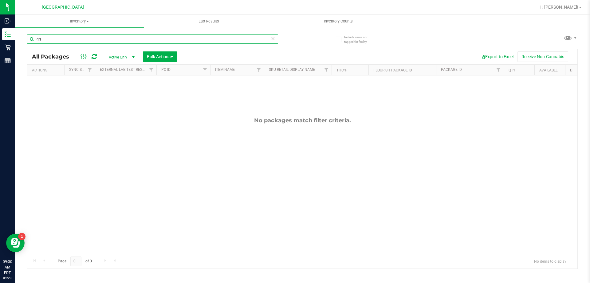
type input "g"
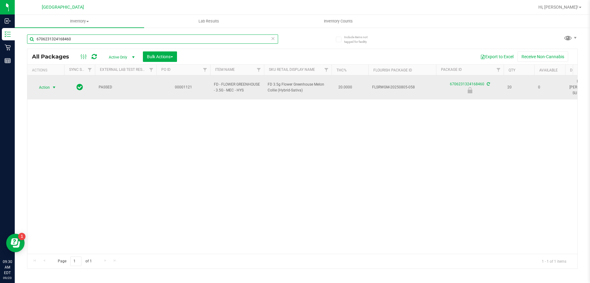
type input "6706231324168460"
click at [55, 86] on span "select" at bounding box center [54, 87] width 5 height 5
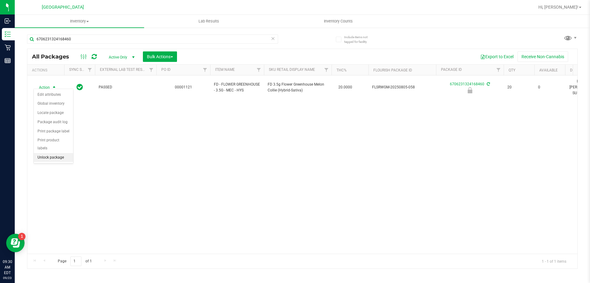
click at [59, 153] on li "Unlock package" at bounding box center [53, 157] width 39 height 9
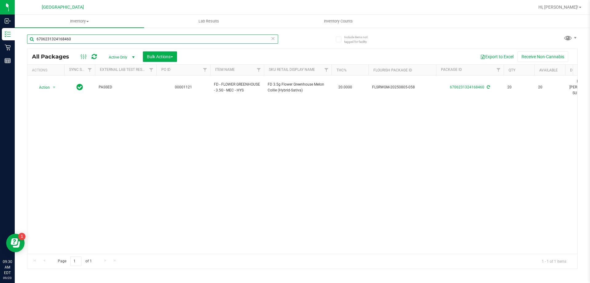
click at [84, 38] on input "6706231324168460" at bounding box center [152, 38] width 251 height 9
type input "6"
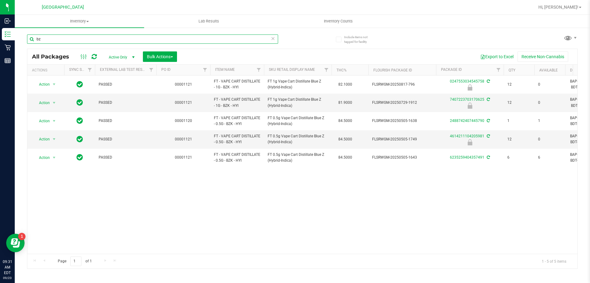
type input "b"
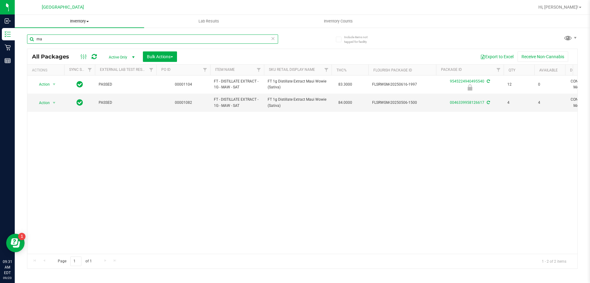
type input "m"
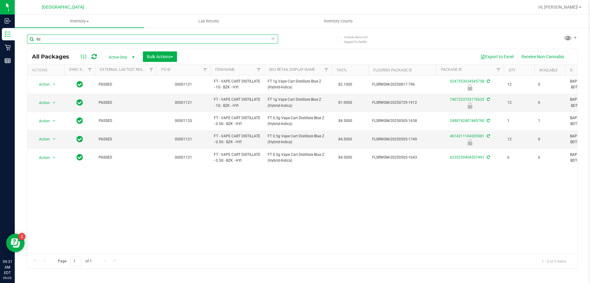
type input "b"
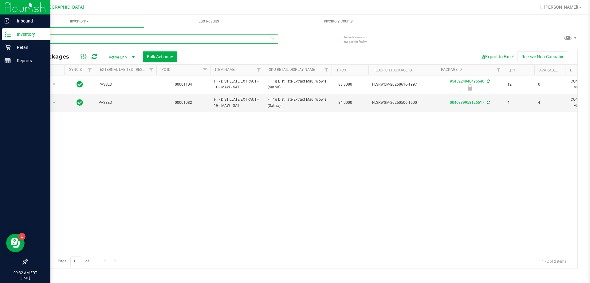
drag, startPoint x: 60, startPoint y: 38, endPoint x: 11, endPoint y: 40, distance: 49.2
click at [13, 40] on div "Inbound Inventory Retail Reports 09:32 AM EDT [DATE] 09/23 Palm Bay WC Hi, [PER…" at bounding box center [295, 141] width 590 height 283
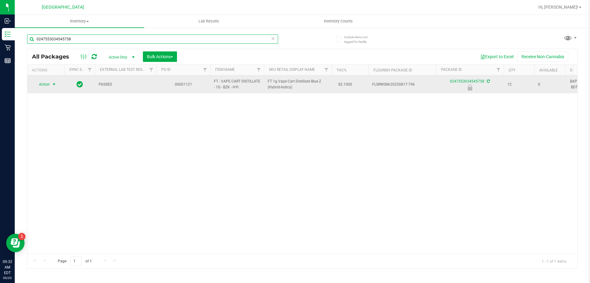
type input "0247553034545758"
click at [46, 85] on span "Action" at bounding box center [42, 84] width 17 height 9
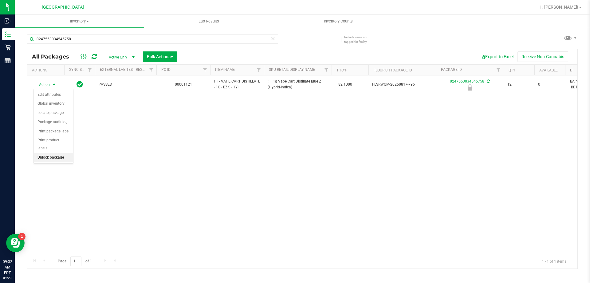
click at [53, 153] on li "Unlock package" at bounding box center [53, 157] width 39 height 9
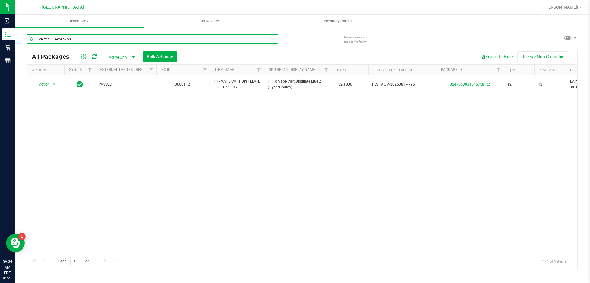
click at [76, 35] on input "0247553034545758" at bounding box center [152, 38] width 251 height 9
type input "0"
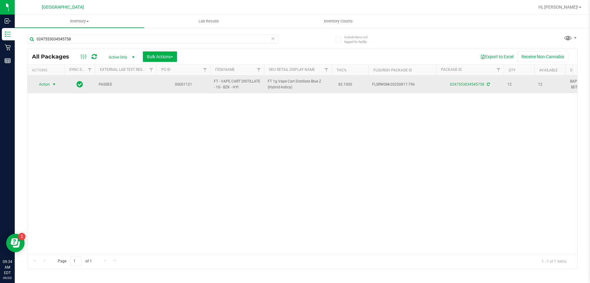
click at [54, 85] on span "select" at bounding box center [54, 84] width 5 height 5
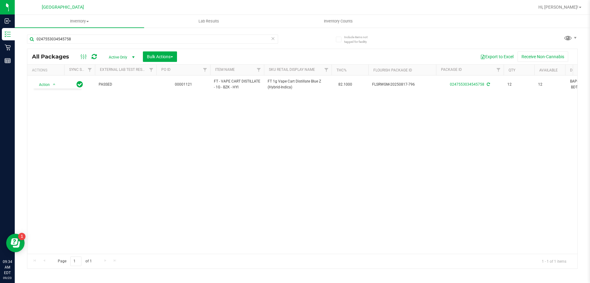
click at [226, 160] on div "Action Action Create package Edit attributes Global inventory Locate package Lo…" at bounding box center [302, 164] width 550 height 178
click at [94, 42] on input "0247553034545758" at bounding box center [152, 38] width 251 height 9
type input "0"
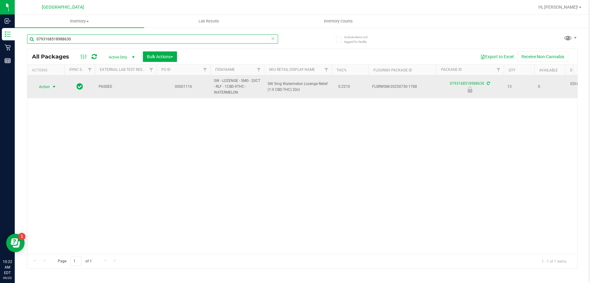
type input "0793168518988630"
click at [55, 89] on span "select" at bounding box center [54, 86] width 5 height 5
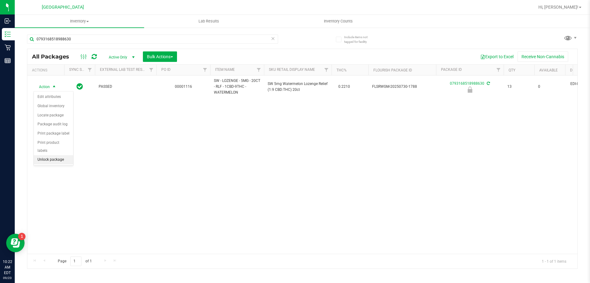
click at [62, 155] on li "Unlock package" at bounding box center [53, 159] width 39 height 9
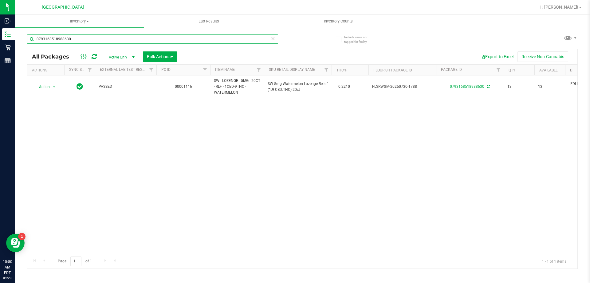
click at [131, 39] on input "0793168518988630" at bounding box center [152, 38] width 251 height 9
type input "0"
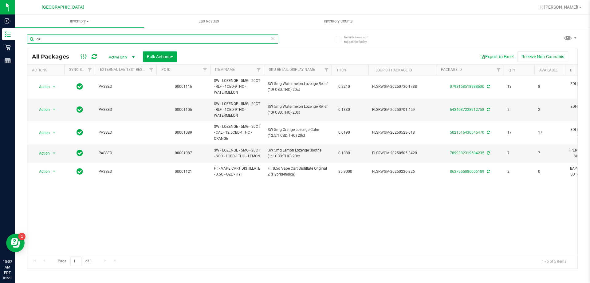
type input "o"
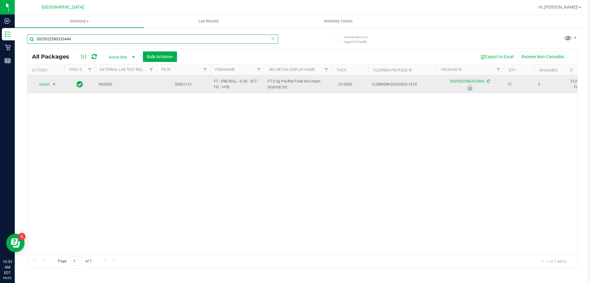
type input "5025922580333444"
click at [47, 84] on span "Action" at bounding box center [42, 84] width 17 height 9
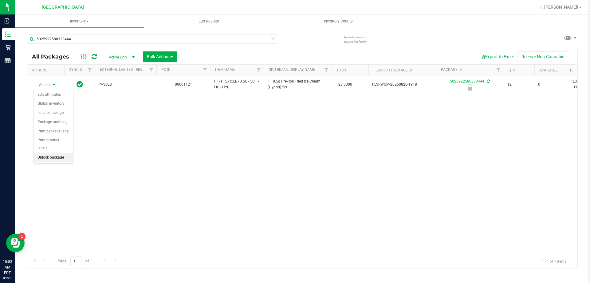
click at [52, 153] on li "Unlock package" at bounding box center [53, 157] width 39 height 9
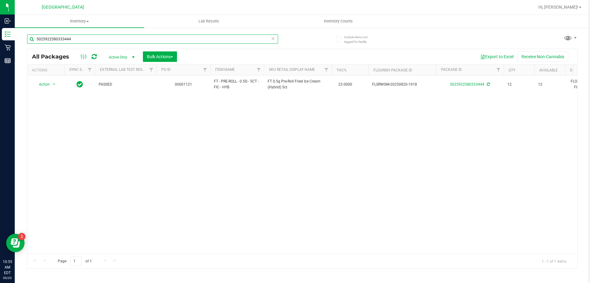
click at [149, 38] on input "5025922580333444" at bounding box center [152, 38] width 251 height 9
type input "5"
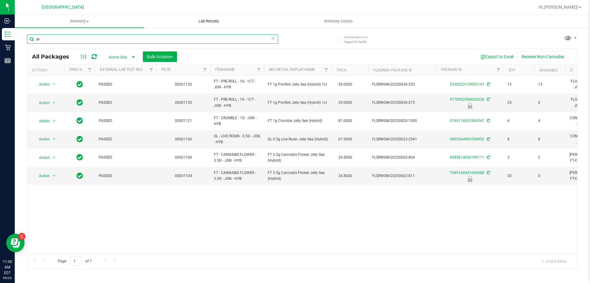
type input "j"
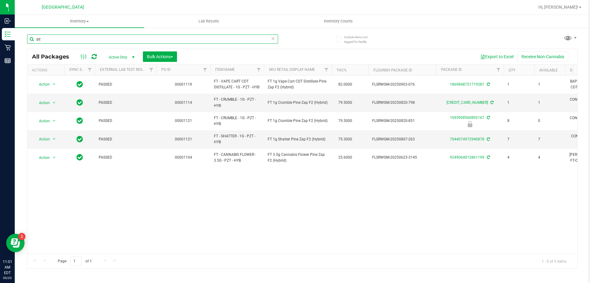
type input "p"
click at [135, 39] on input "mule" at bounding box center [152, 38] width 251 height 9
type input "m"
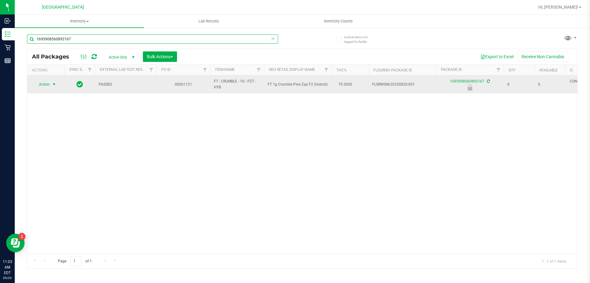
type input "1695908560892167"
click at [54, 84] on span "select" at bounding box center [54, 84] width 5 height 5
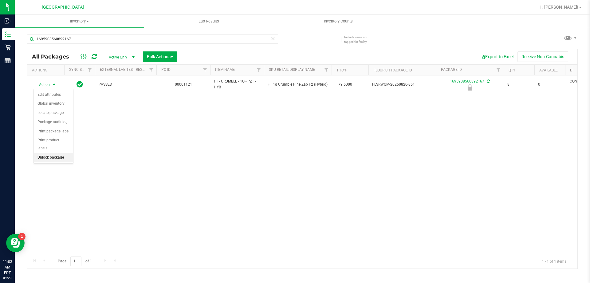
click at [52, 153] on li "Unlock package" at bounding box center [53, 157] width 39 height 9
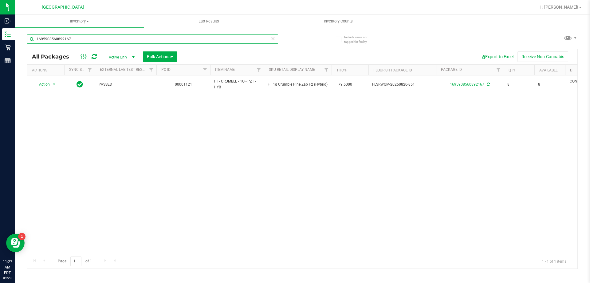
click at [126, 40] on input "1695908560892167" at bounding box center [152, 38] width 251 height 9
type input "1"
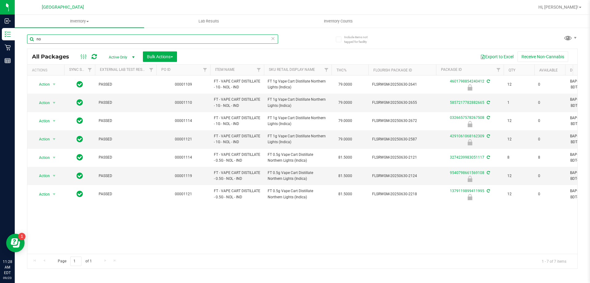
type input "n"
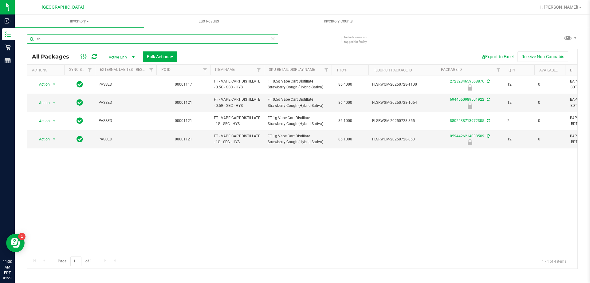
type input "s"
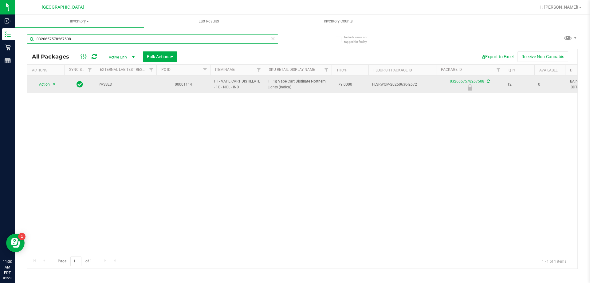
type input "0326657578267508"
click at [53, 83] on span "select" at bounding box center [54, 84] width 5 height 5
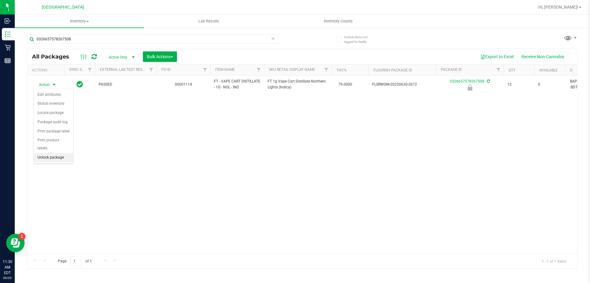
click at [49, 153] on li "Unlock package" at bounding box center [53, 157] width 39 height 9
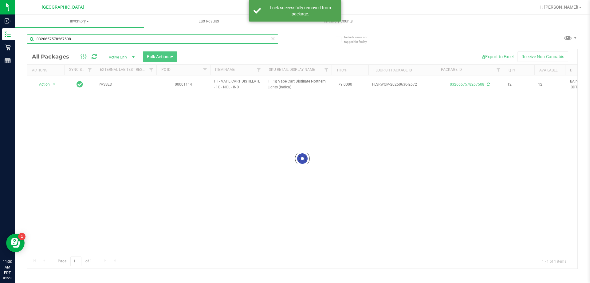
click at [81, 38] on input "0326657578267508" at bounding box center [152, 38] width 251 height 9
type input "0"
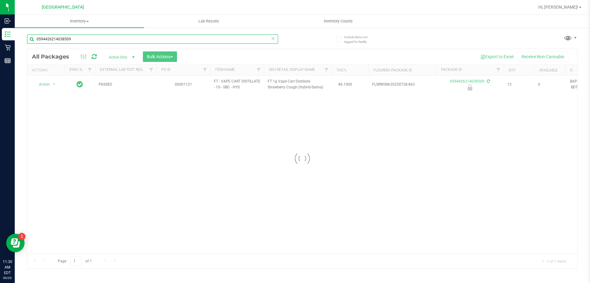
type input "0594426214038509"
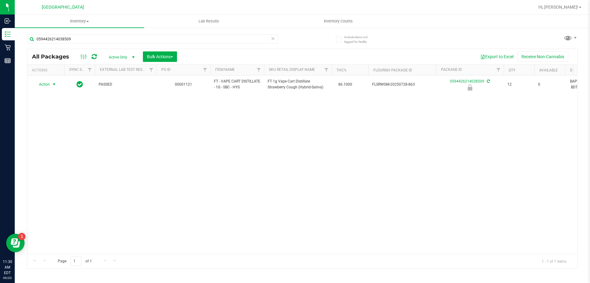
click at [54, 83] on span "select" at bounding box center [54, 84] width 5 height 5
click at [54, 153] on li "Unlock package" at bounding box center [53, 157] width 39 height 9
click at [119, 41] on input "0594426214038509" at bounding box center [152, 38] width 251 height 9
type input "0"
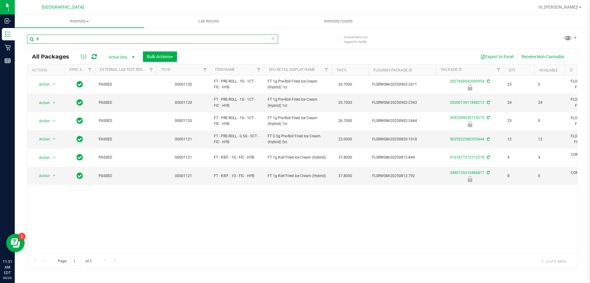
type input "f"
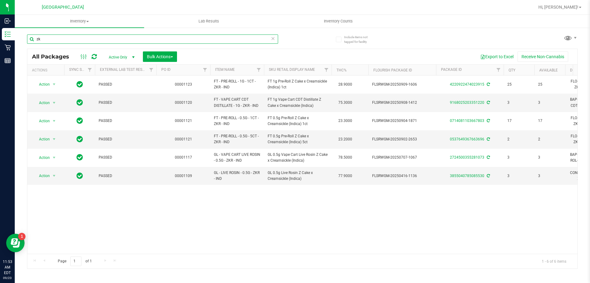
type input "z"
